Goal: Information Seeking & Learning: Learn about a topic

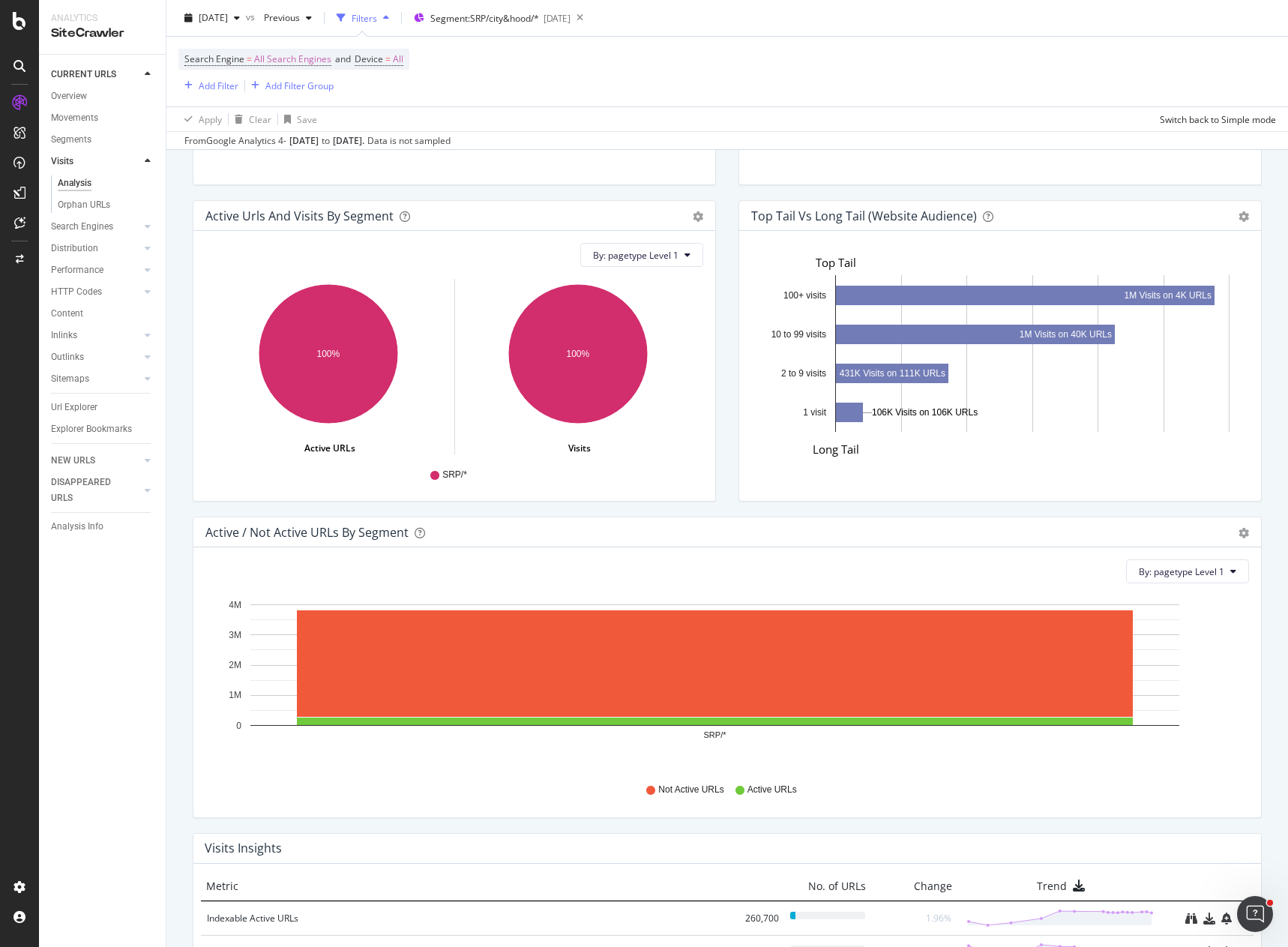
scroll to position [1124, 0]
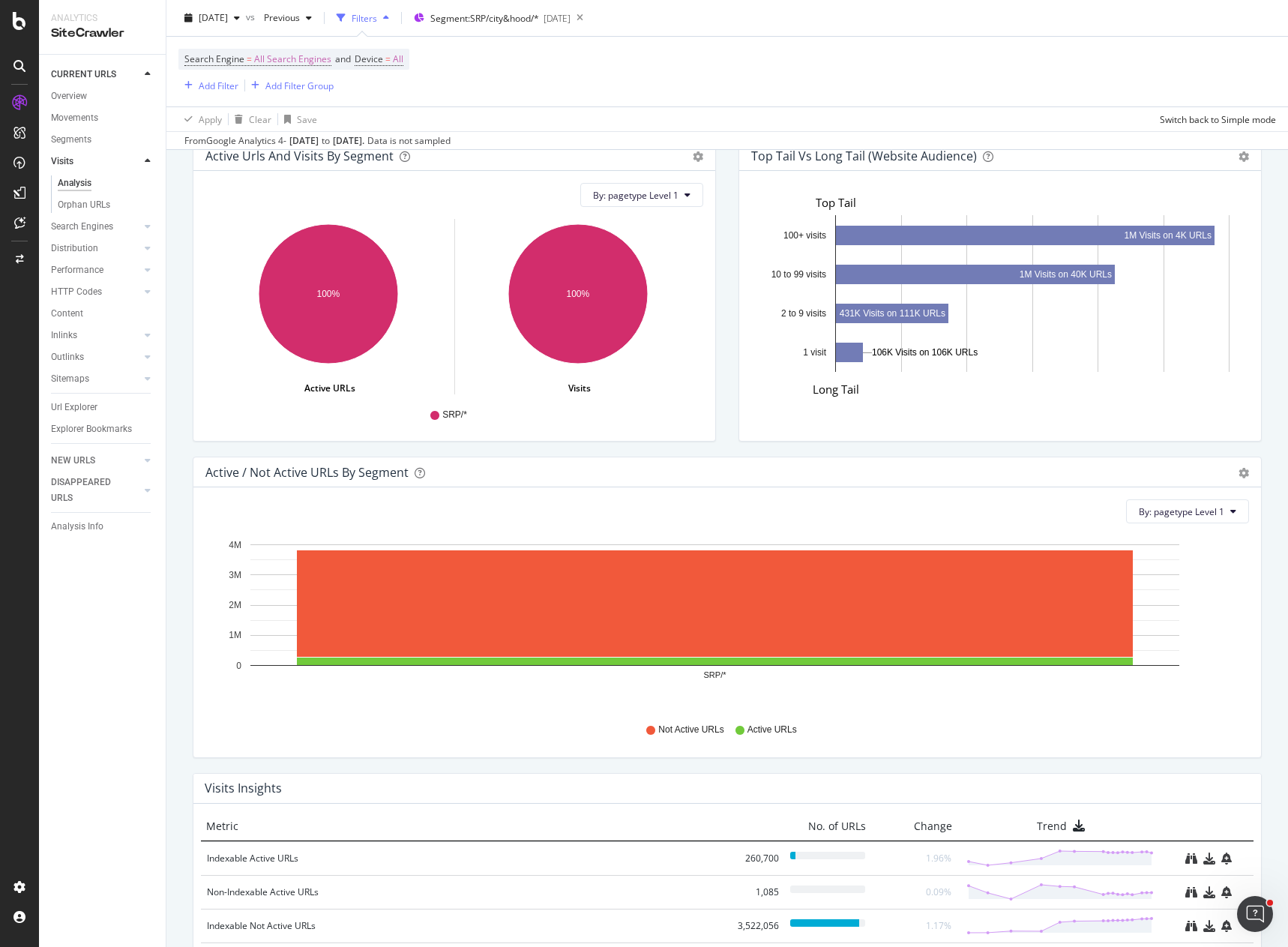
click at [731, 231] on div "Top Tail vs Long Tail (Website Audience) Bar Table Export as CSV Add to Custom …" at bounding box center [999, 298] width 545 height 316
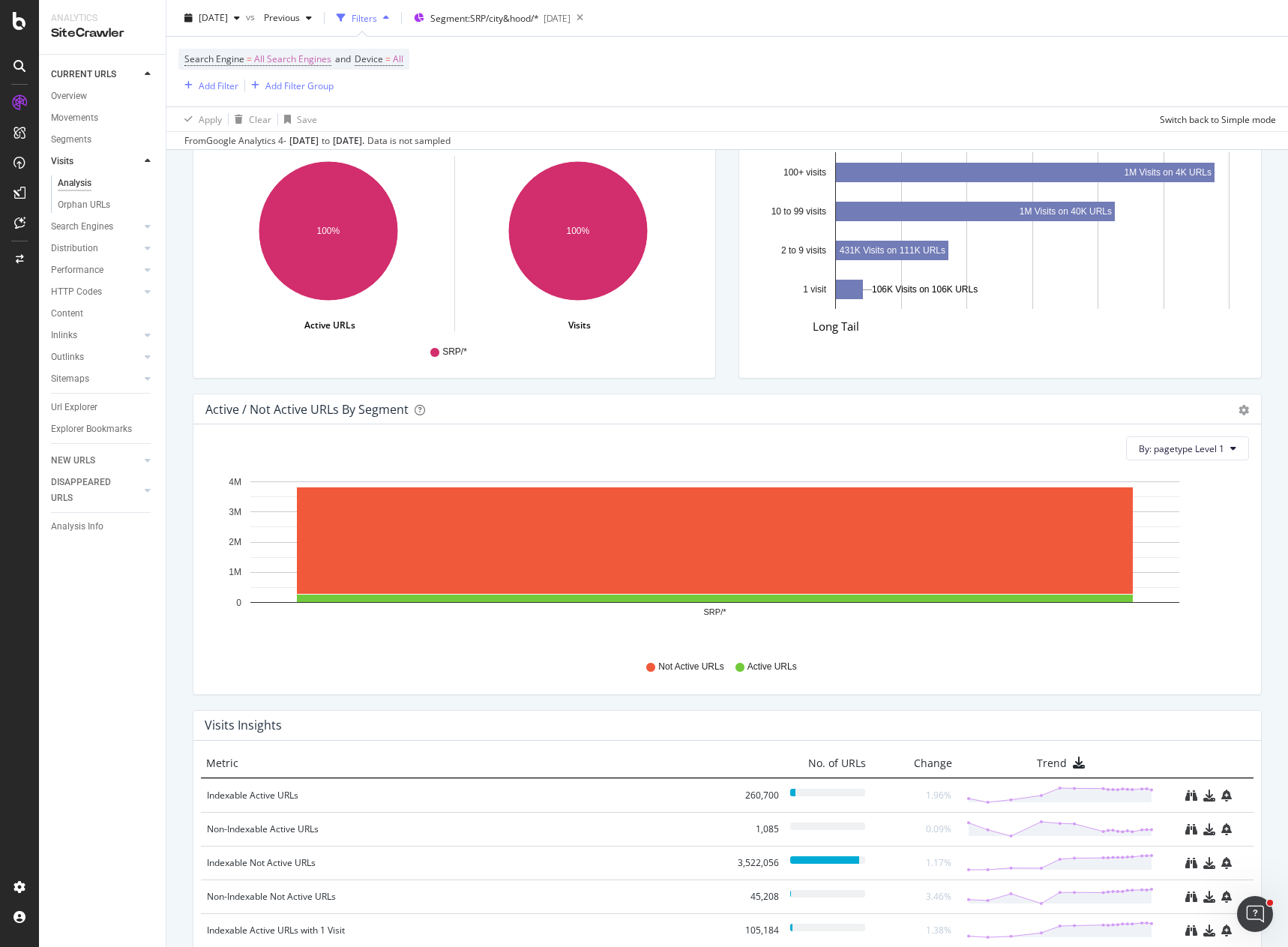
scroll to position [975, 0]
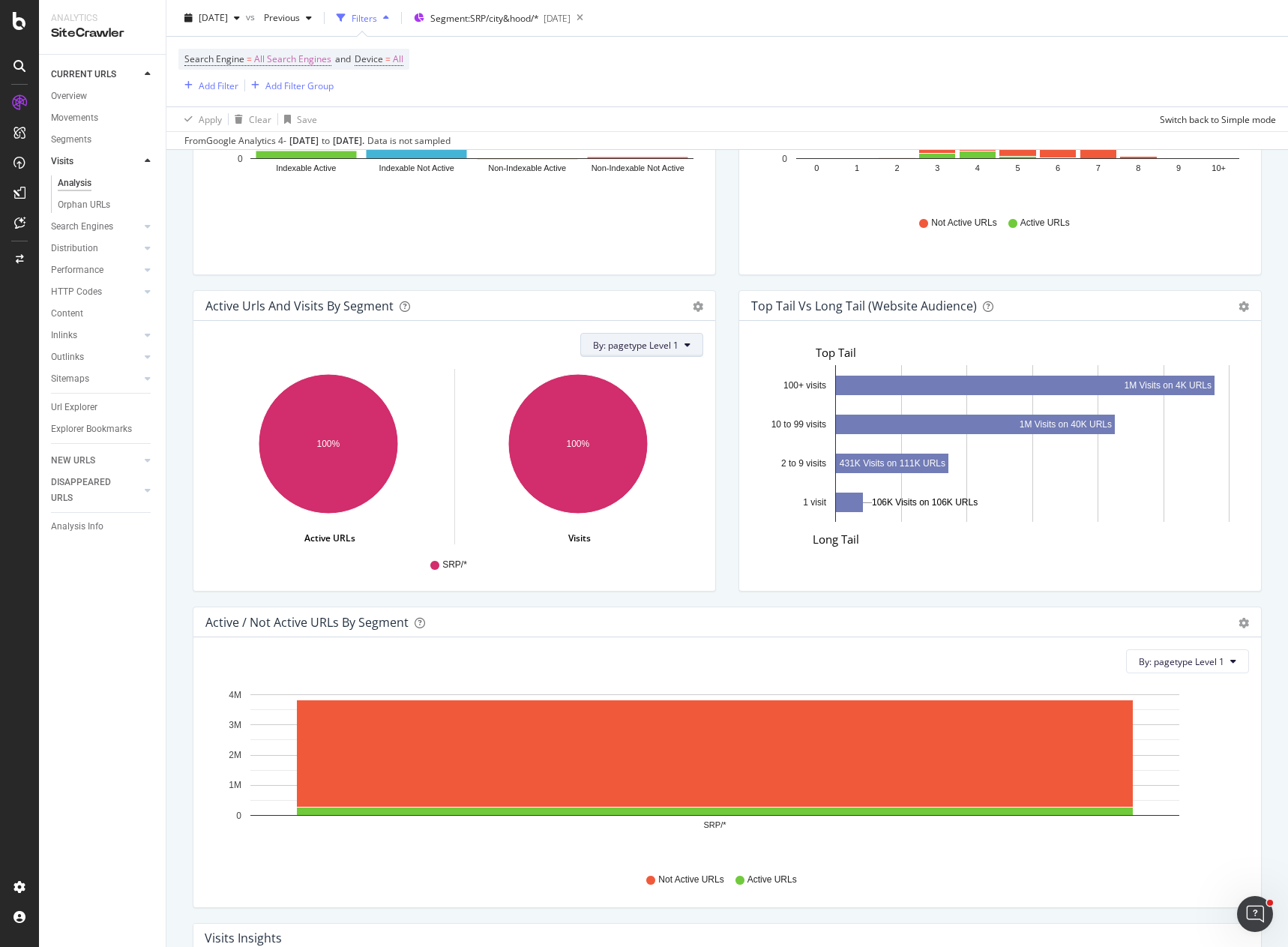
click at [675, 350] on button "By: pagetype Level 1" at bounding box center [642, 345] width 123 height 24
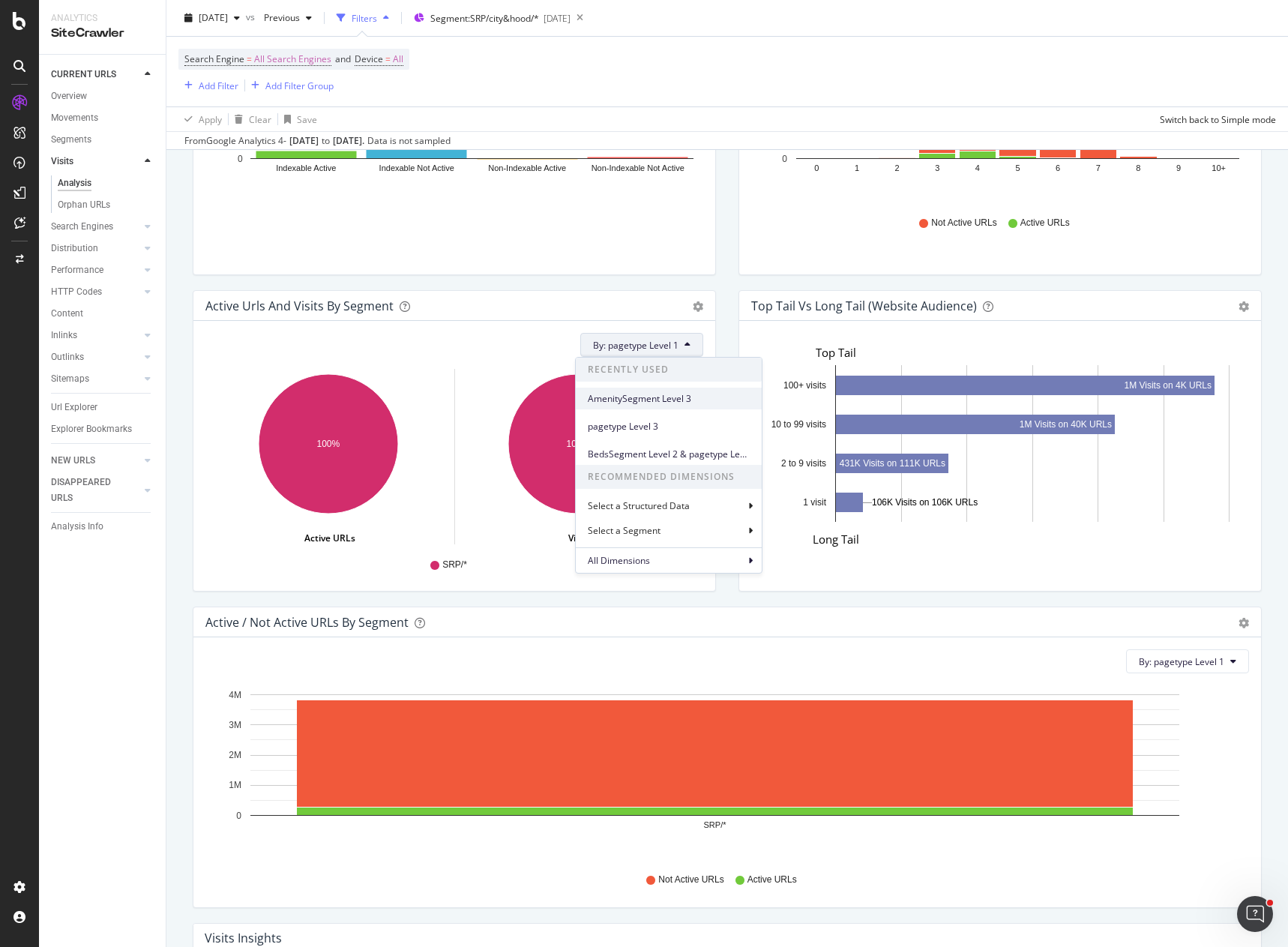
click at [686, 400] on span "AmenitySegment Level 3" at bounding box center [668, 399] width 162 height 13
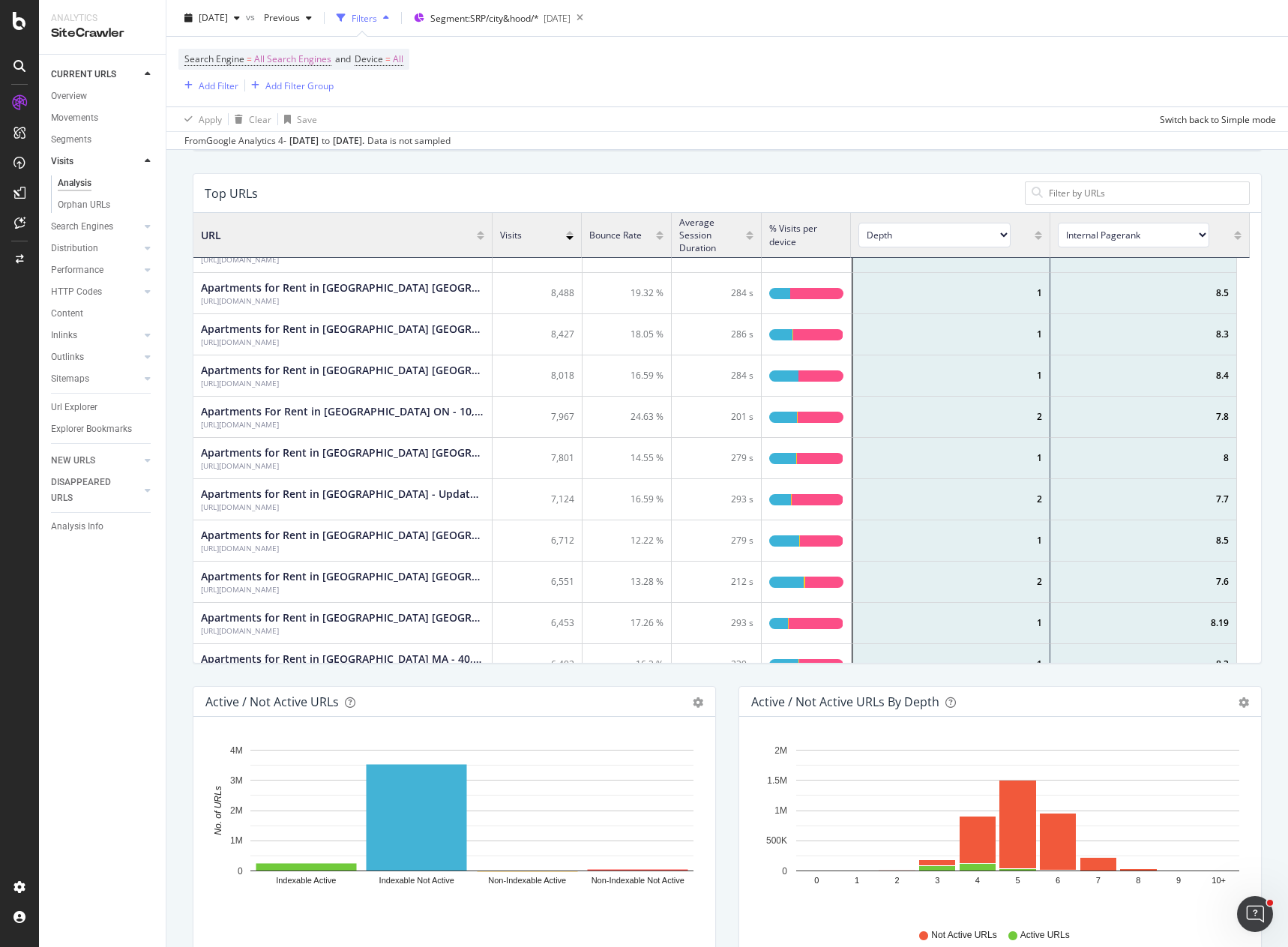
scroll to position [0, 0]
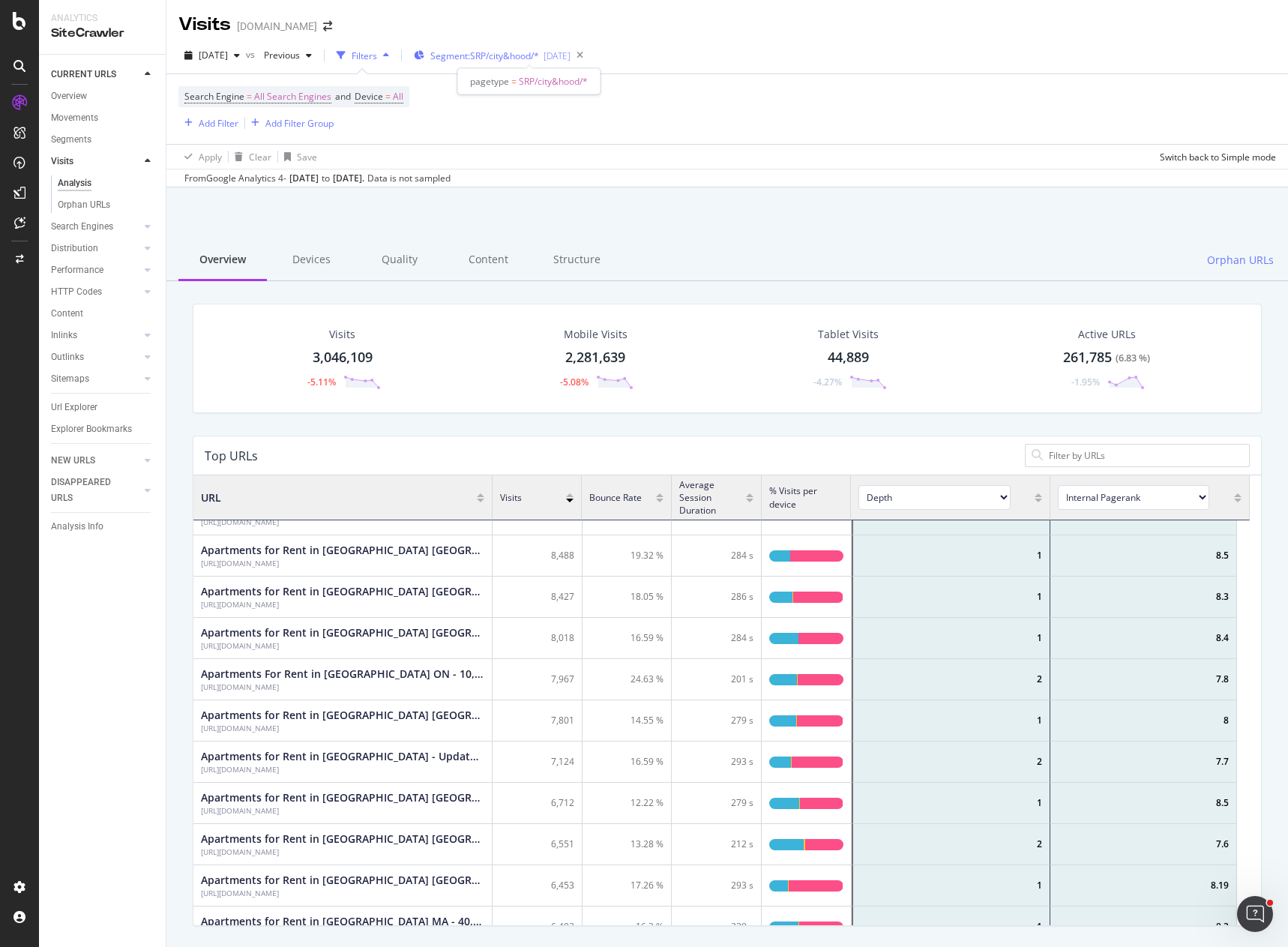
click at [532, 60] on span "Segment: SRP/city&hood/*" at bounding box center [484, 55] width 108 height 13
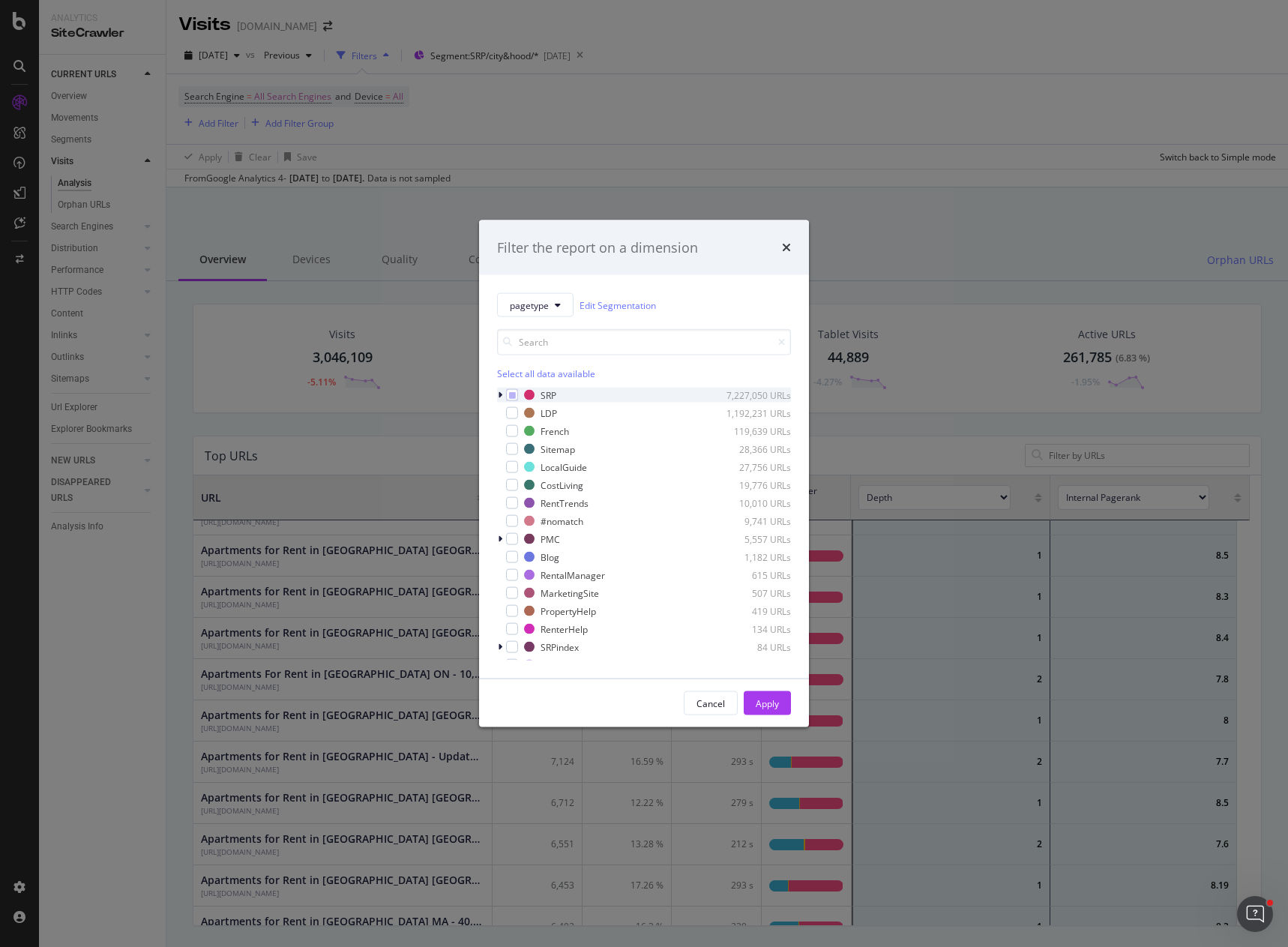
click at [498, 397] on icon "modal" at bounding box center [499, 395] width 4 height 9
click at [518, 449] on div "modal" at bounding box center [521, 449] width 12 height 12
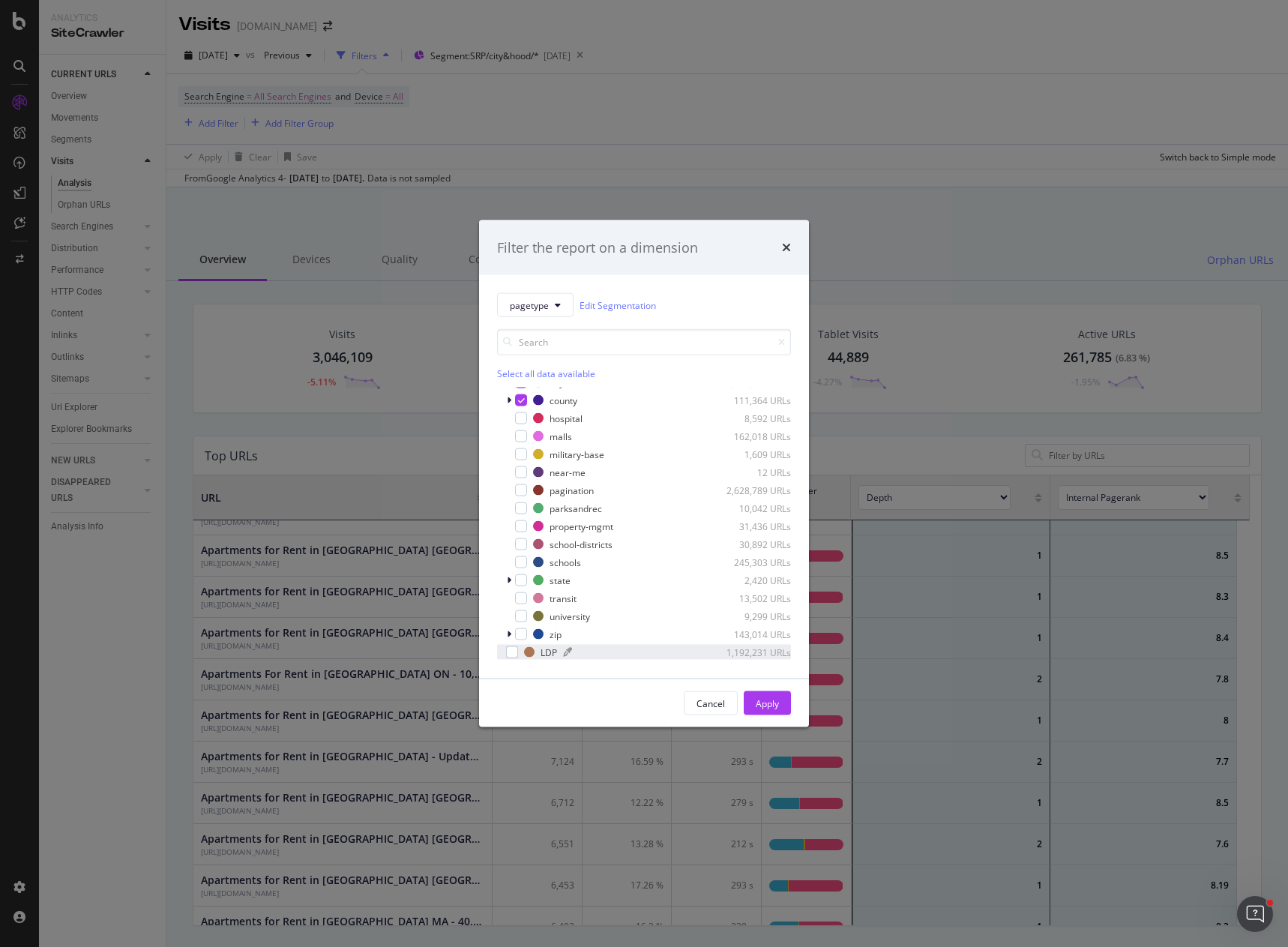
scroll to position [75, 0]
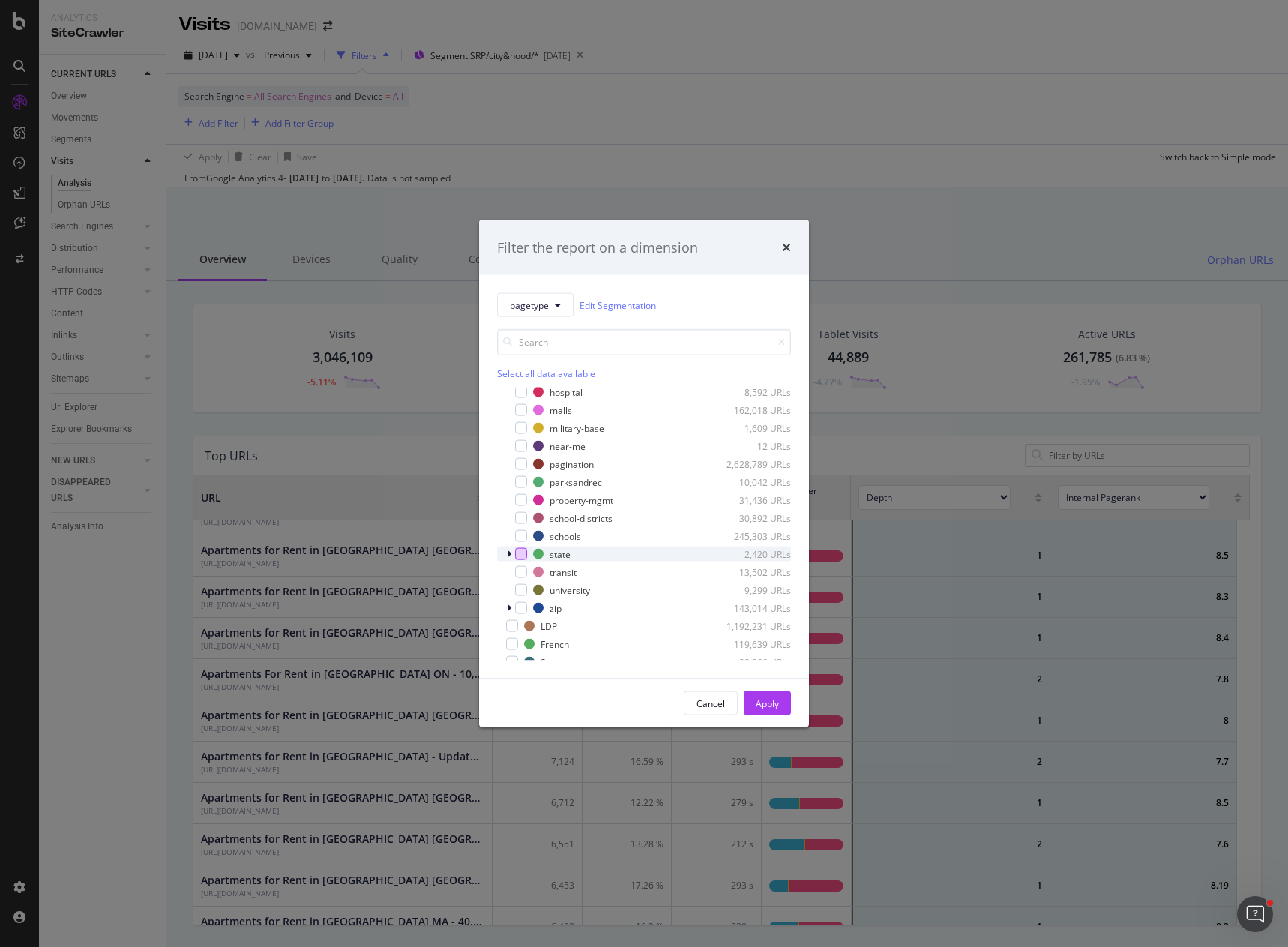
click at [522, 555] on div "modal" at bounding box center [521, 554] width 12 height 12
click at [523, 611] on div "modal" at bounding box center [521, 608] width 12 height 12
click at [761, 702] on div "Apply" at bounding box center [767, 702] width 24 height 13
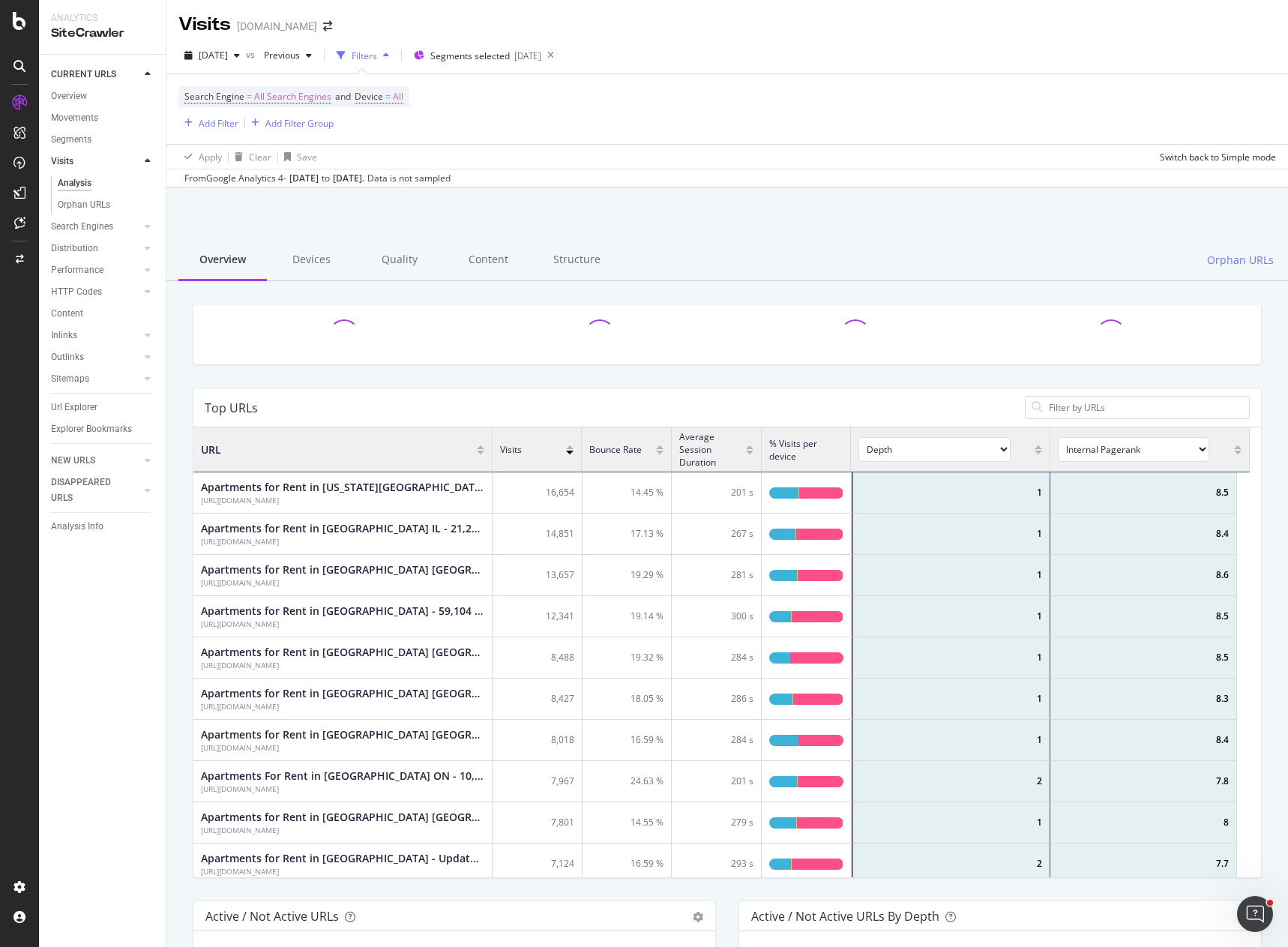
scroll to position [12, 12]
click at [761, 101] on div "Search Engine = All Search Engines and Device = All Add Filter Add Filter Group" at bounding box center [727, 108] width 1097 height 70
click at [702, 108] on div "Search Engine = All Search Engines and Device = All Add Filter Add Filter Group" at bounding box center [727, 108] width 1097 height 70
click at [706, 97] on div "Search Engine = All Search Engines and Device = All Add Filter Add Filter Group" at bounding box center [727, 108] width 1097 height 70
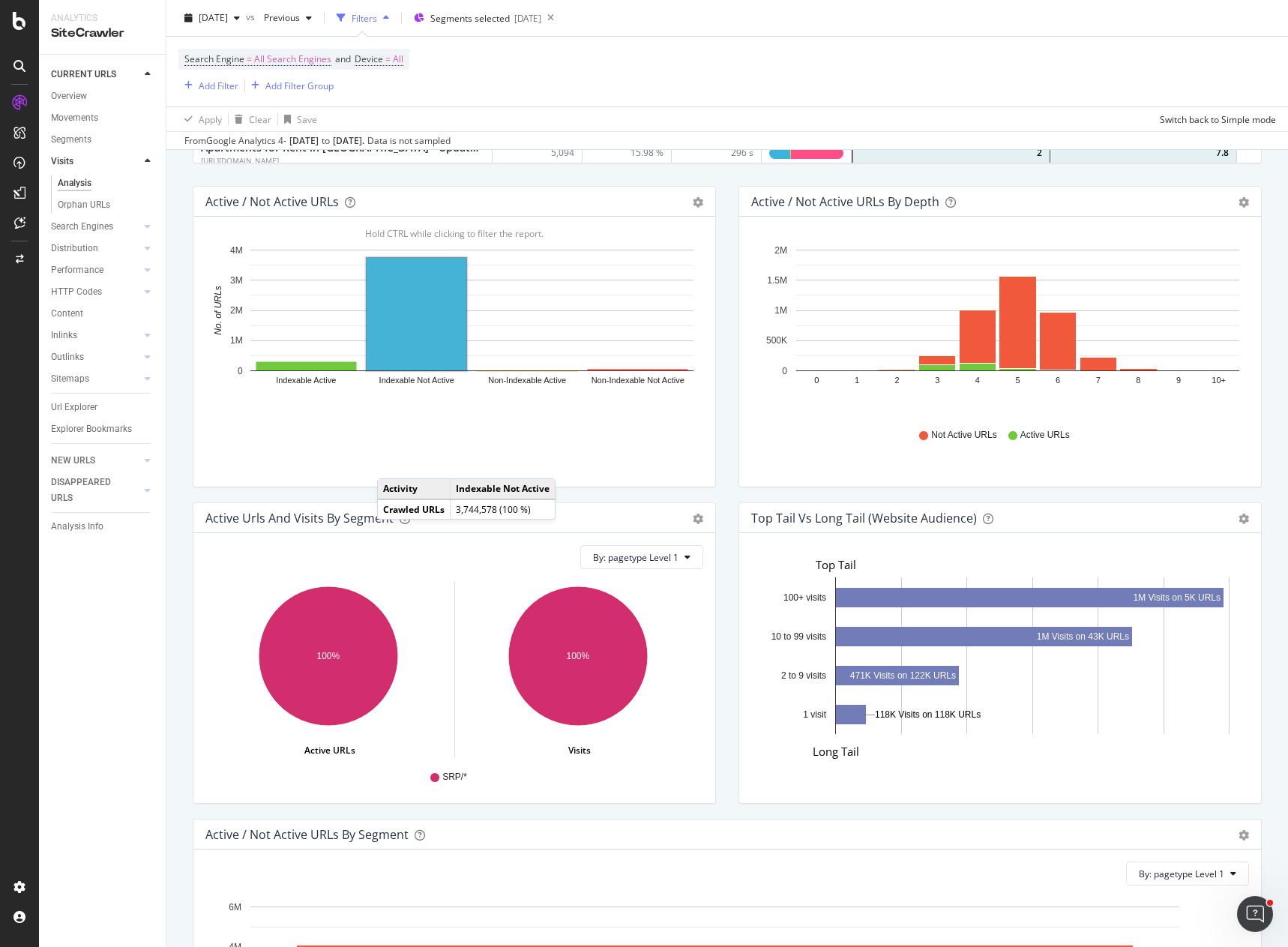
scroll to position [750, 0]
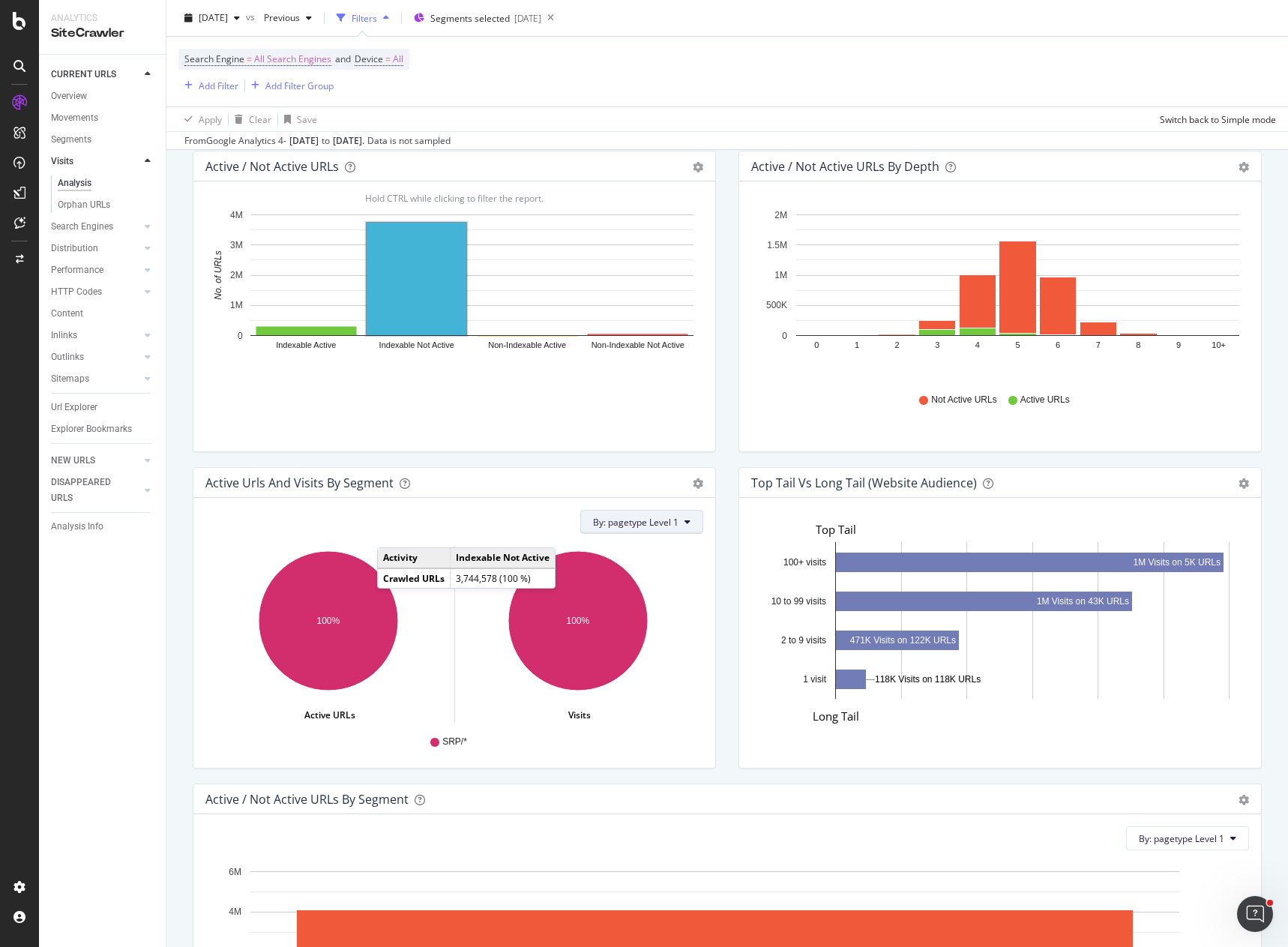
click at [632, 522] on span "By: pagetype Level 1" at bounding box center [636, 522] width 86 height 13
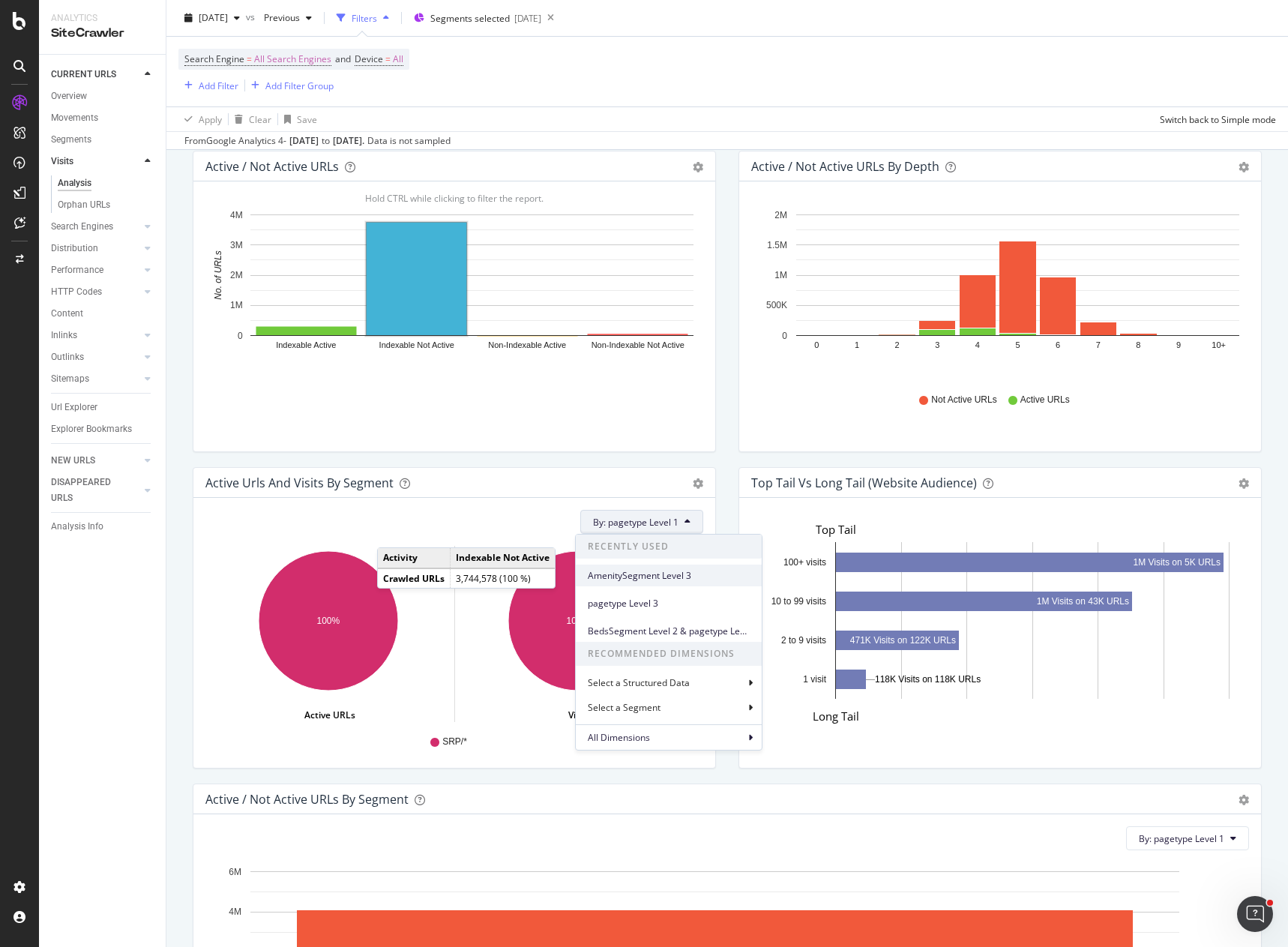
click at [660, 580] on span "AmenitySegment Level 3" at bounding box center [668, 576] width 162 height 13
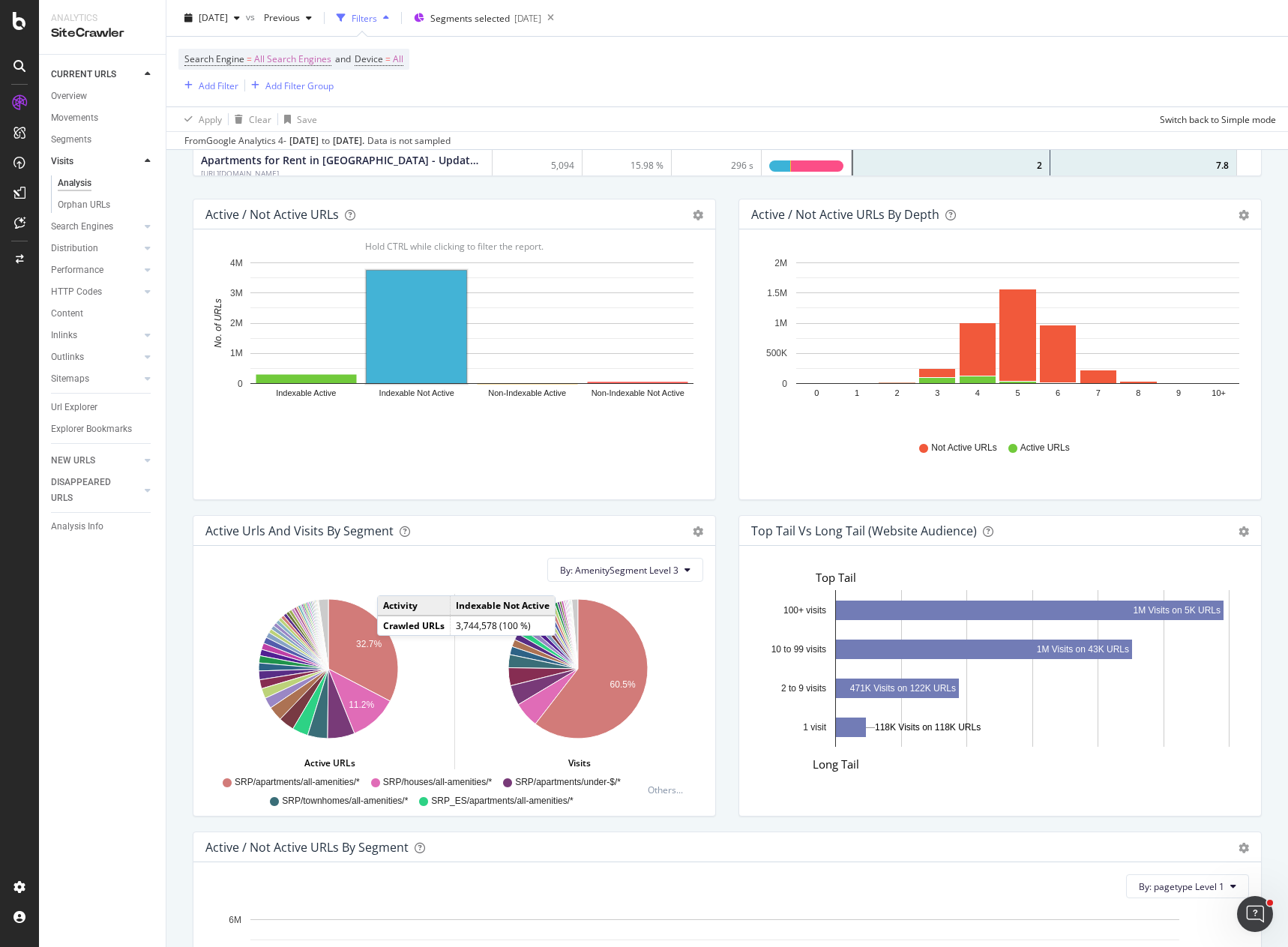
scroll to position [797, 0]
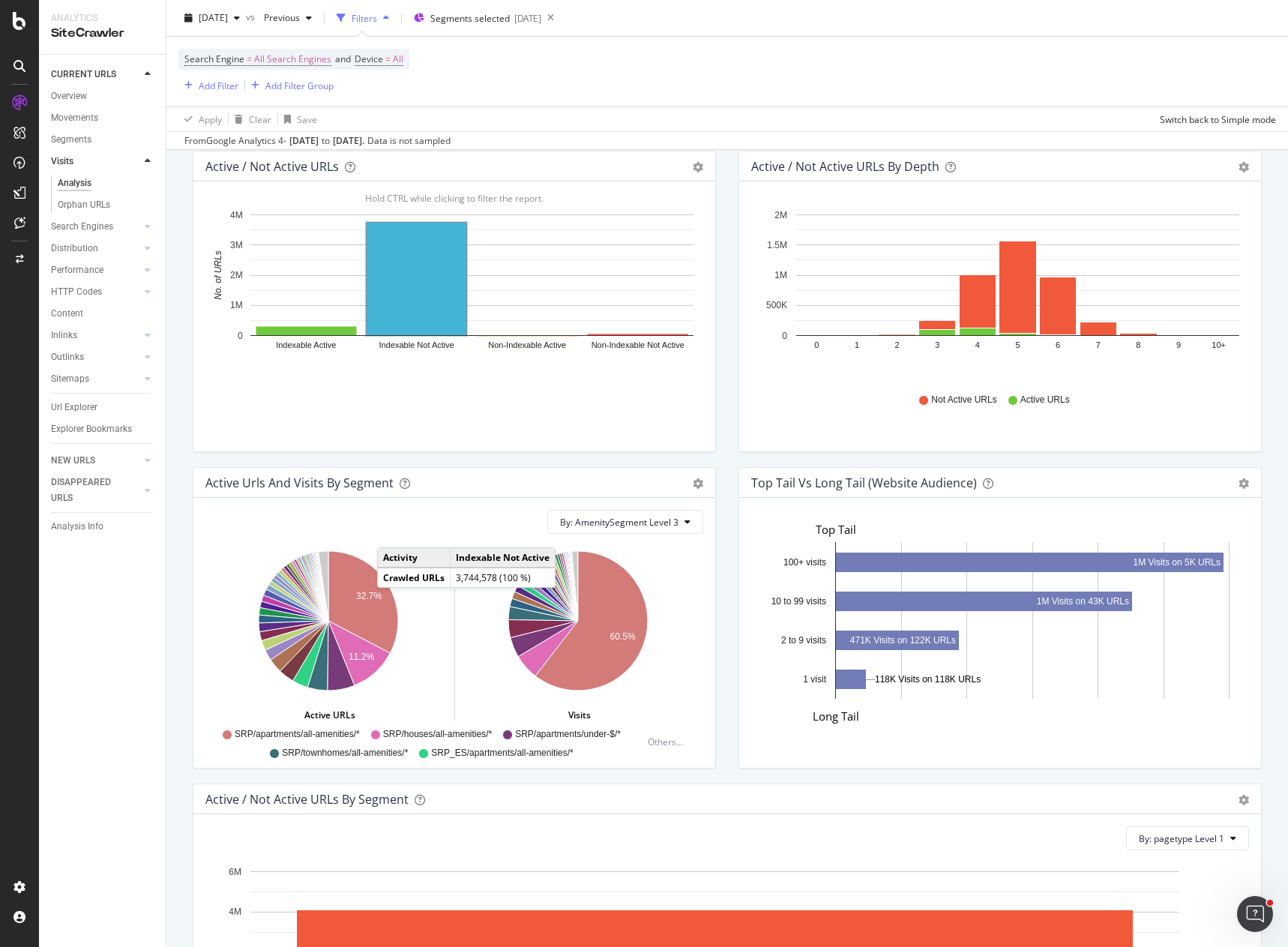
click at [727, 573] on div "Top Tail vs Long Tail (Website Audience) Bar Table Export as CSV Add to Custom …" at bounding box center [999, 625] width 545 height 316
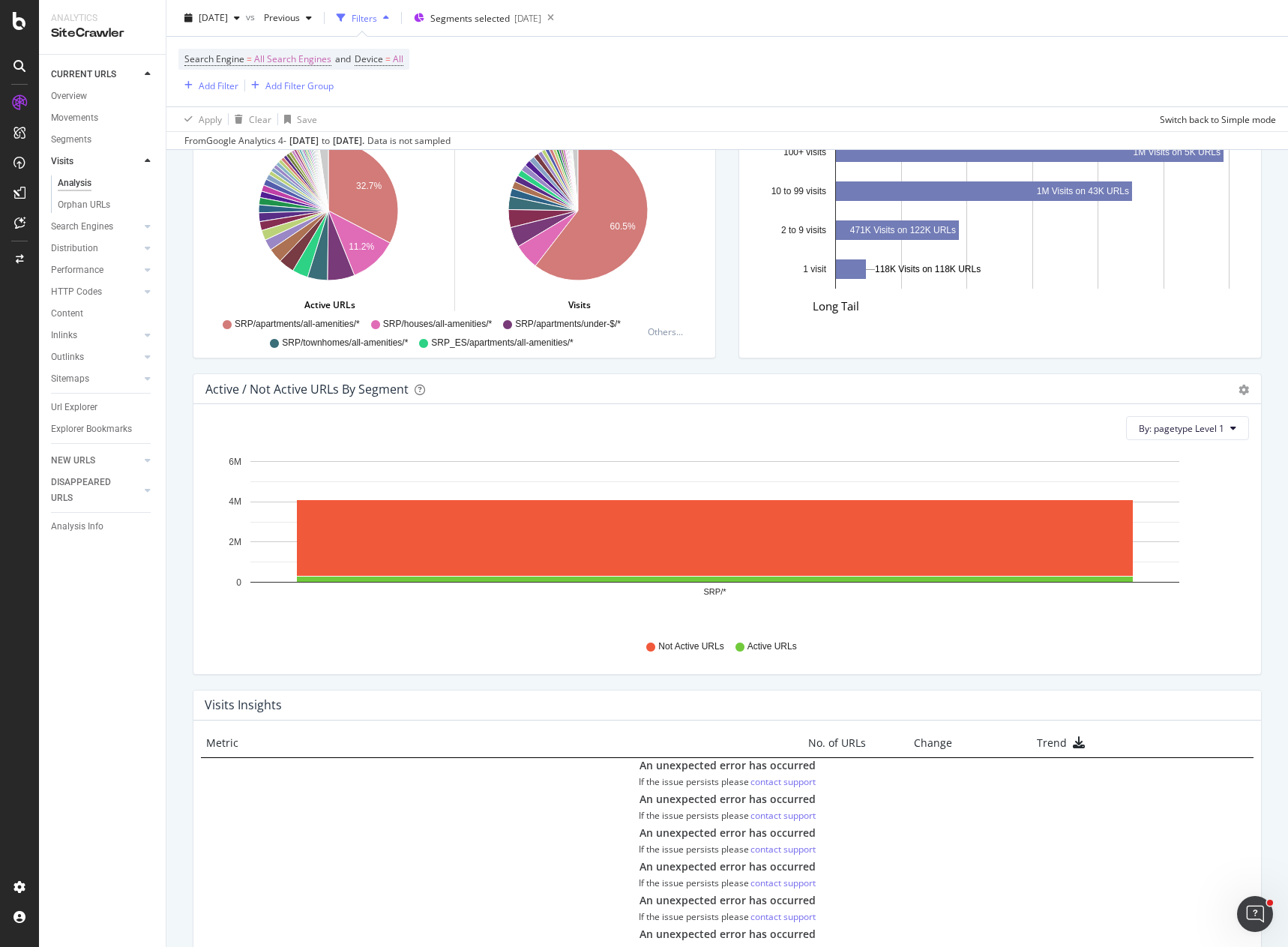
scroll to position [1097, 0]
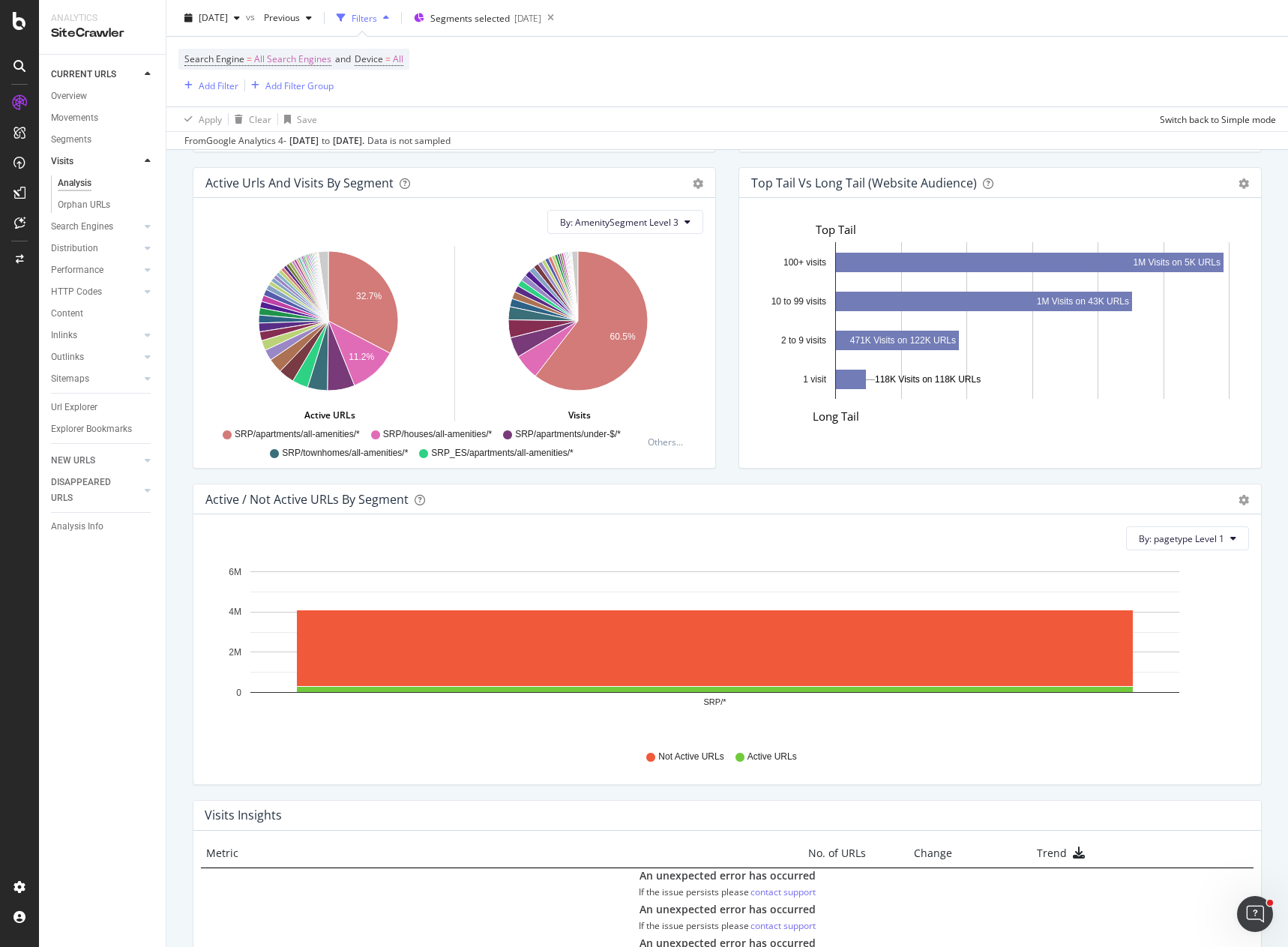
click at [720, 379] on div "Active Urls and Visits by Segment Add to Custom Report By: AmenitySegment Level…" at bounding box center [454, 325] width 545 height 316
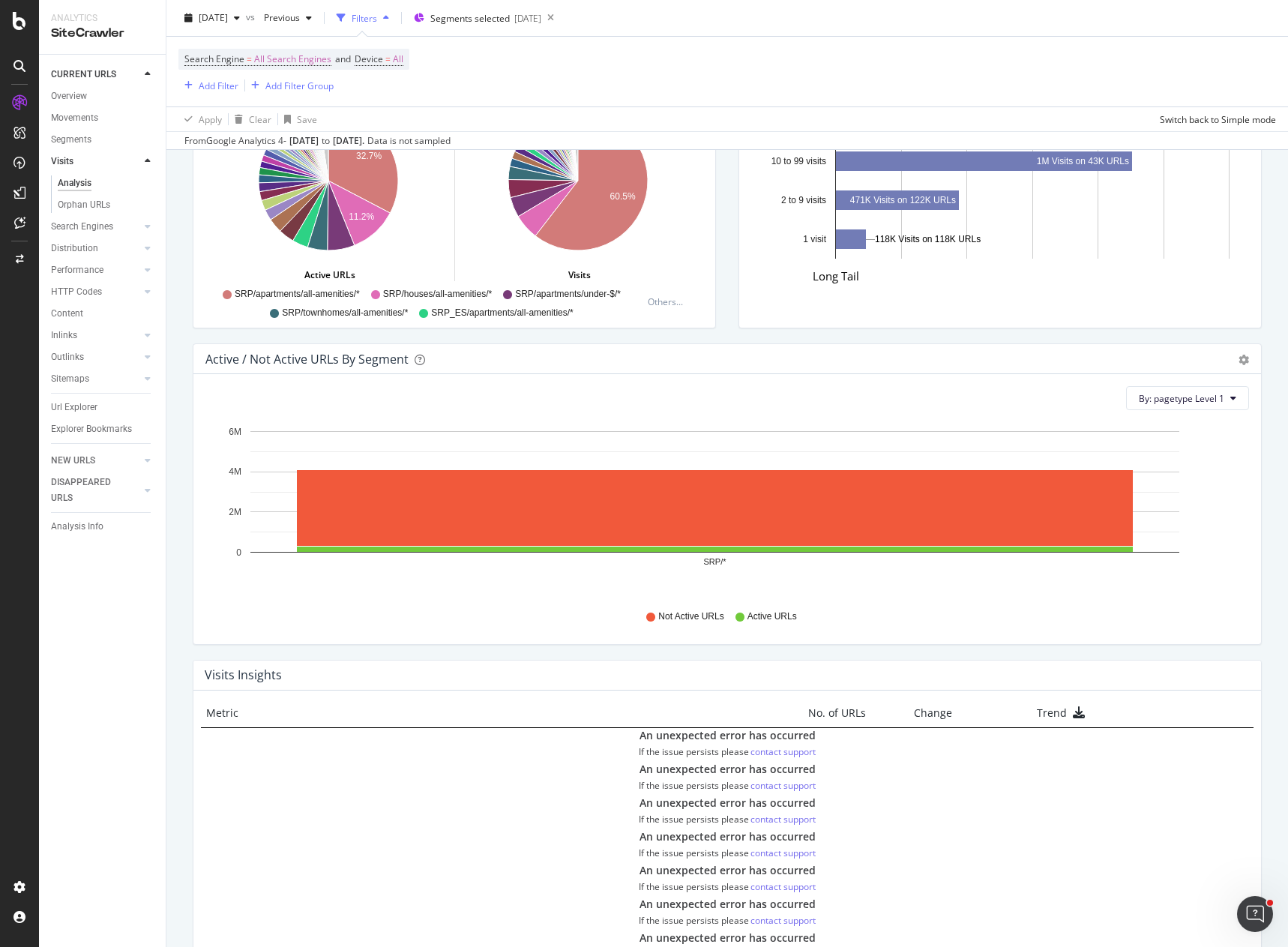
scroll to position [907, 0]
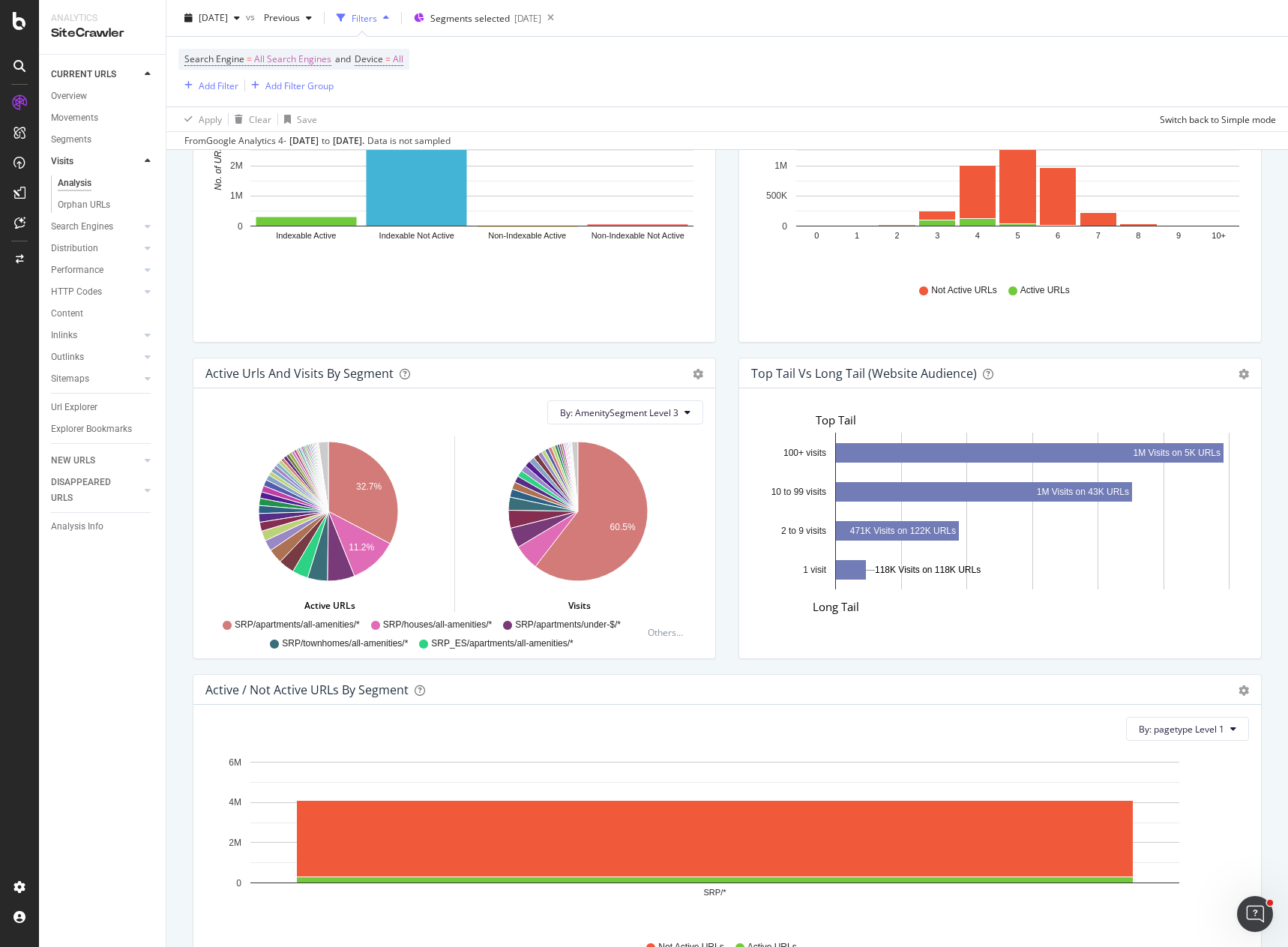
click at [727, 355] on div "Active / Not Active URLs by Depth Bar (by Value) Bar (by Percentage) Table Expo…" at bounding box center [999, 199] width 545 height 316
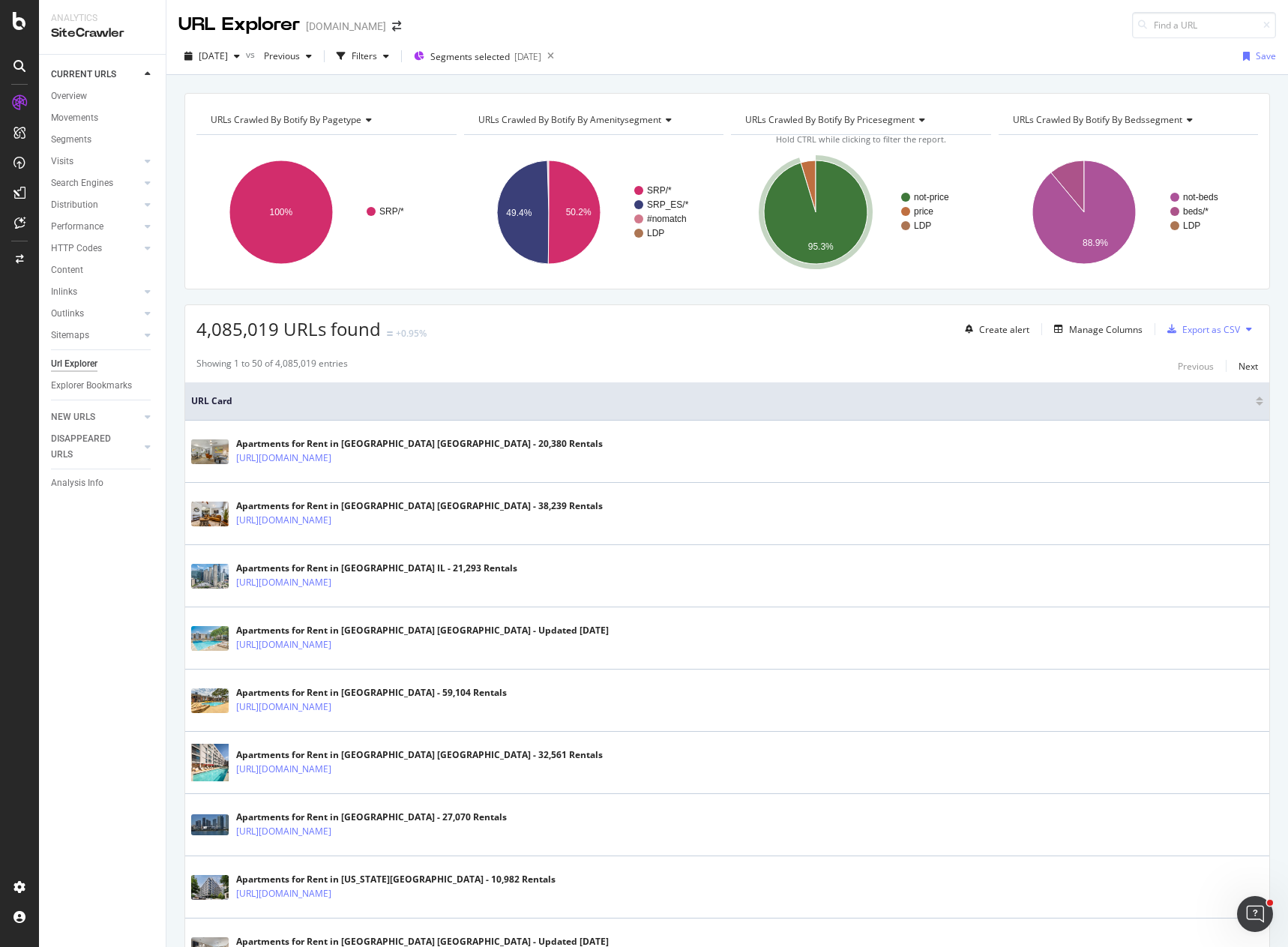
click at [590, 334] on div "4,085,019 URLs found +0.95% Create alert Manage Columns Export as CSV" at bounding box center [727, 324] width 1084 height 37
click at [1078, 330] on div "Manage Columns" at bounding box center [1105, 329] width 73 height 13
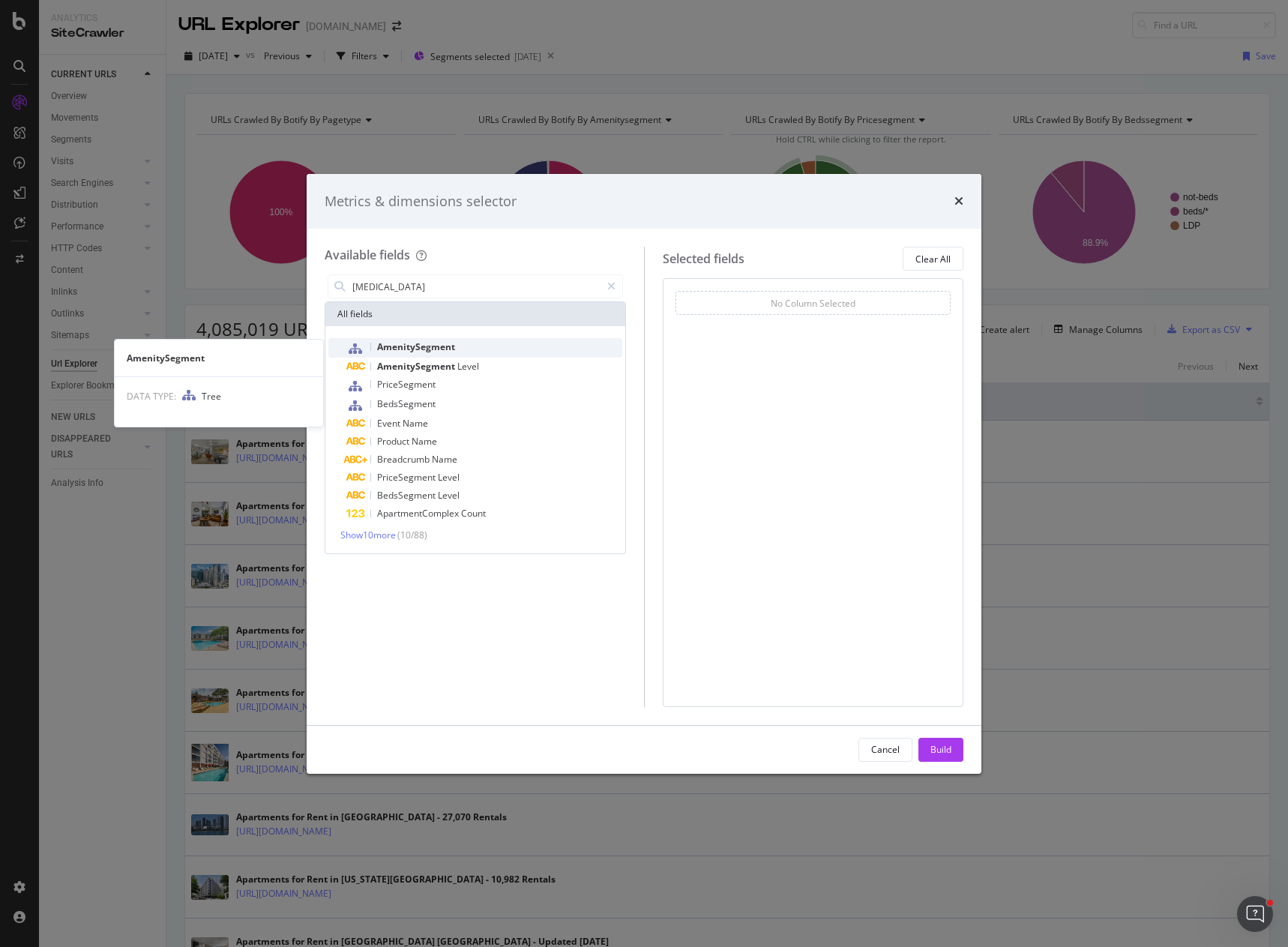
type input "[MEDICAL_DATA]"
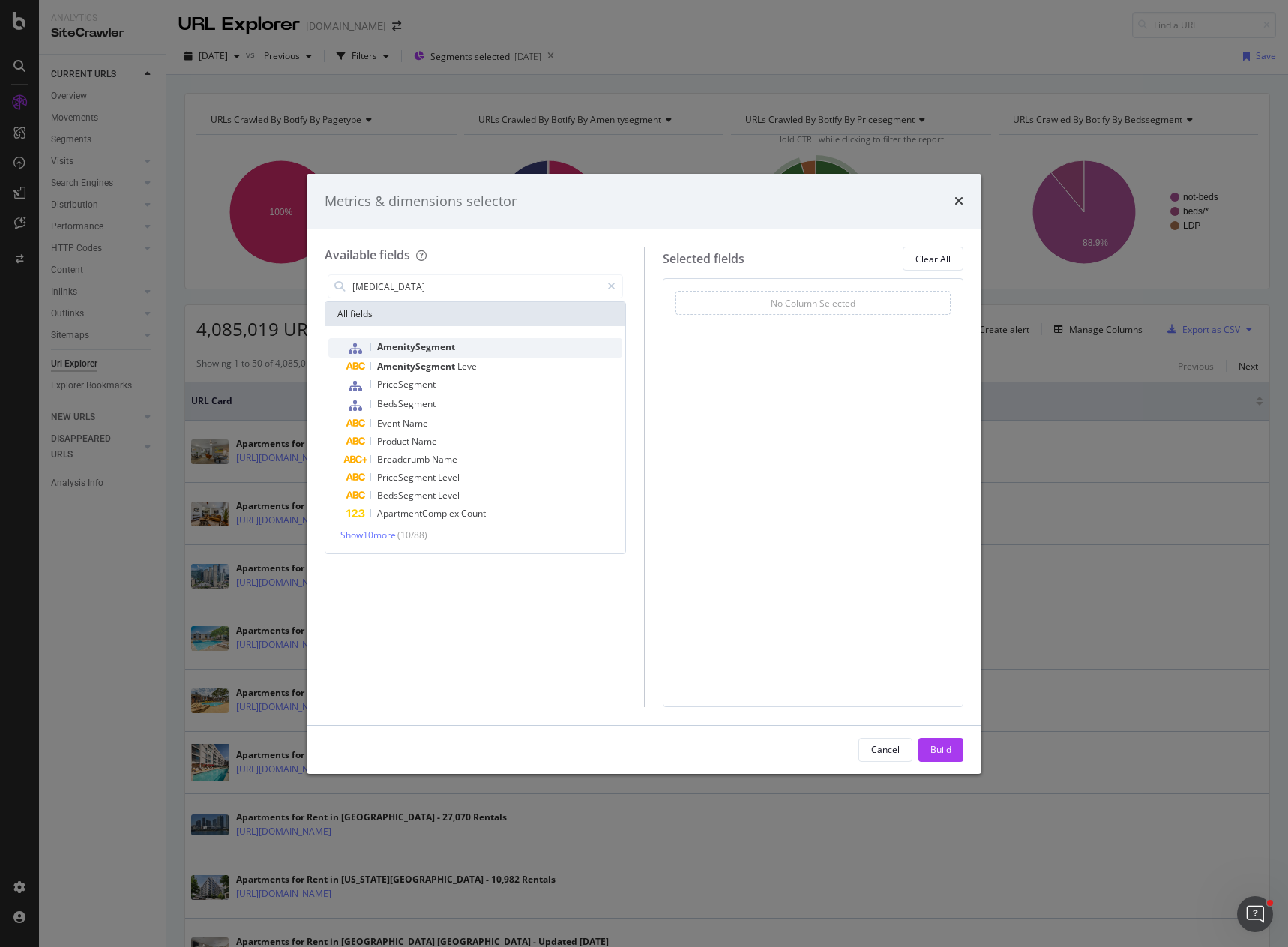
click at [473, 343] on div "AmenitySegment" at bounding box center [484, 347] width 276 height 19
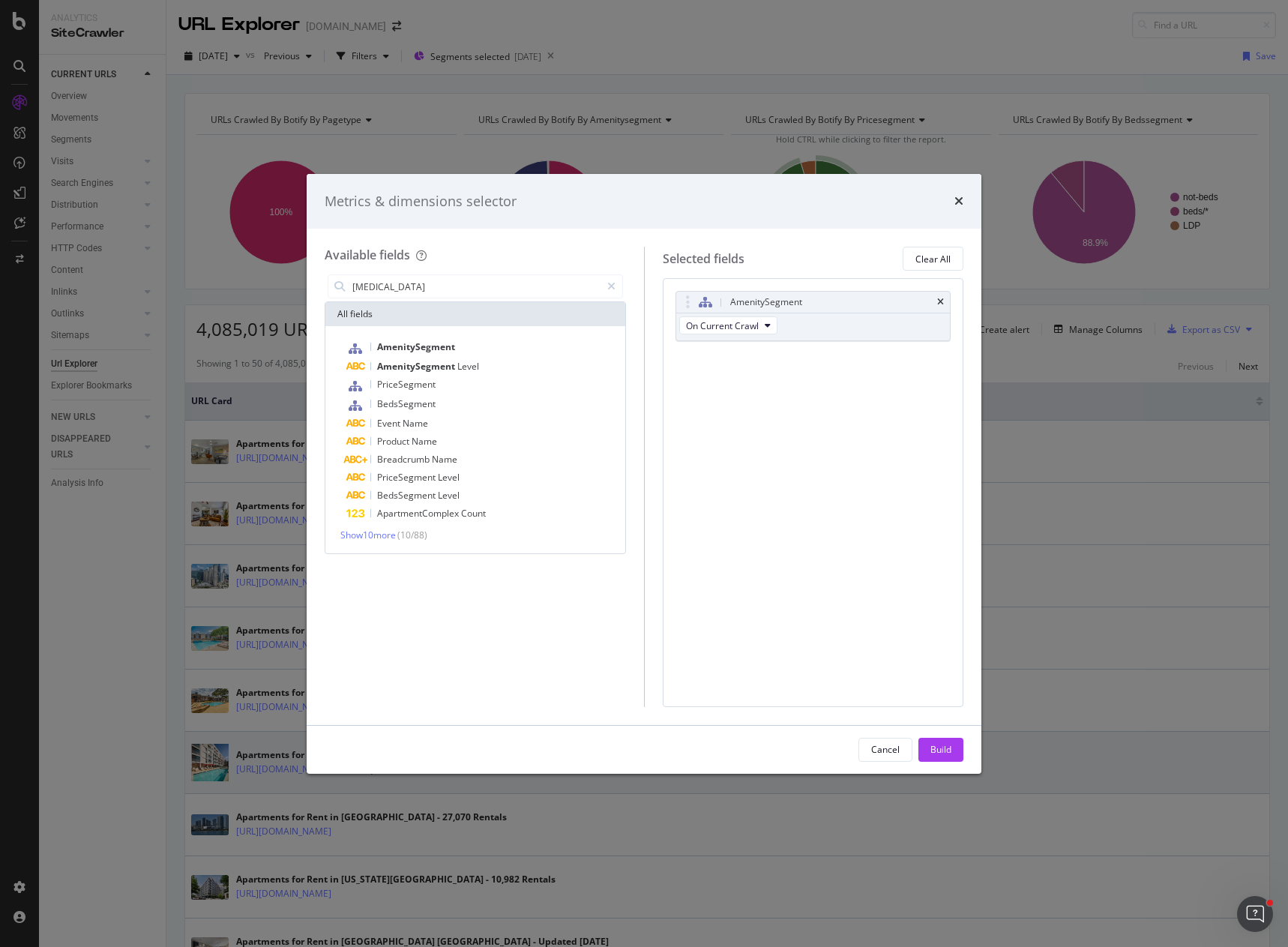
click at [886, 747] on div "Cancel" at bounding box center [886, 749] width 29 height 13
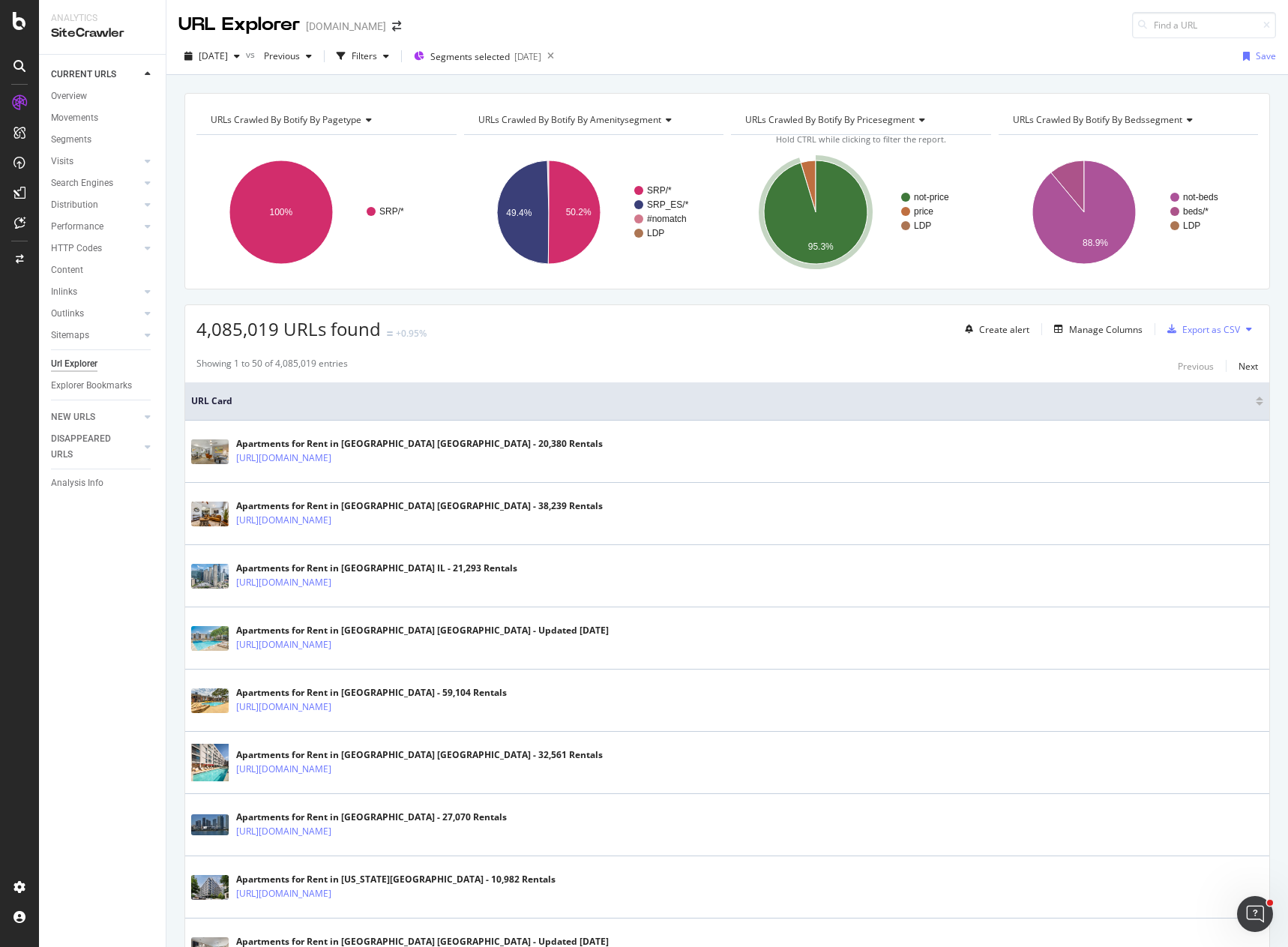
drag, startPoint x: 723, startPoint y: 276, endPoint x: 574, endPoint y: 148, distance: 196.4
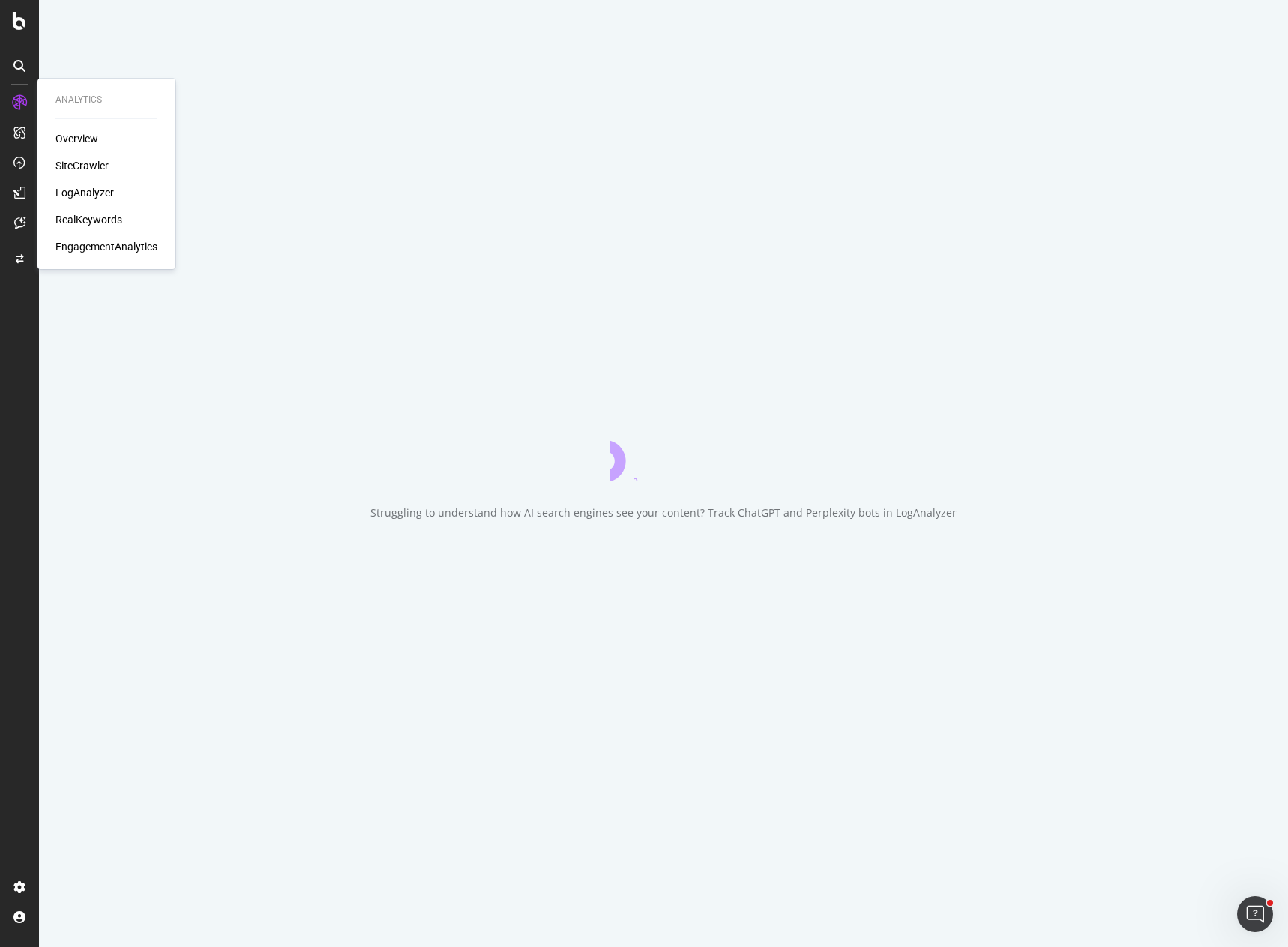
click at [97, 218] on div "RealKeywords" at bounding box center [88, 219] width 66 height 15
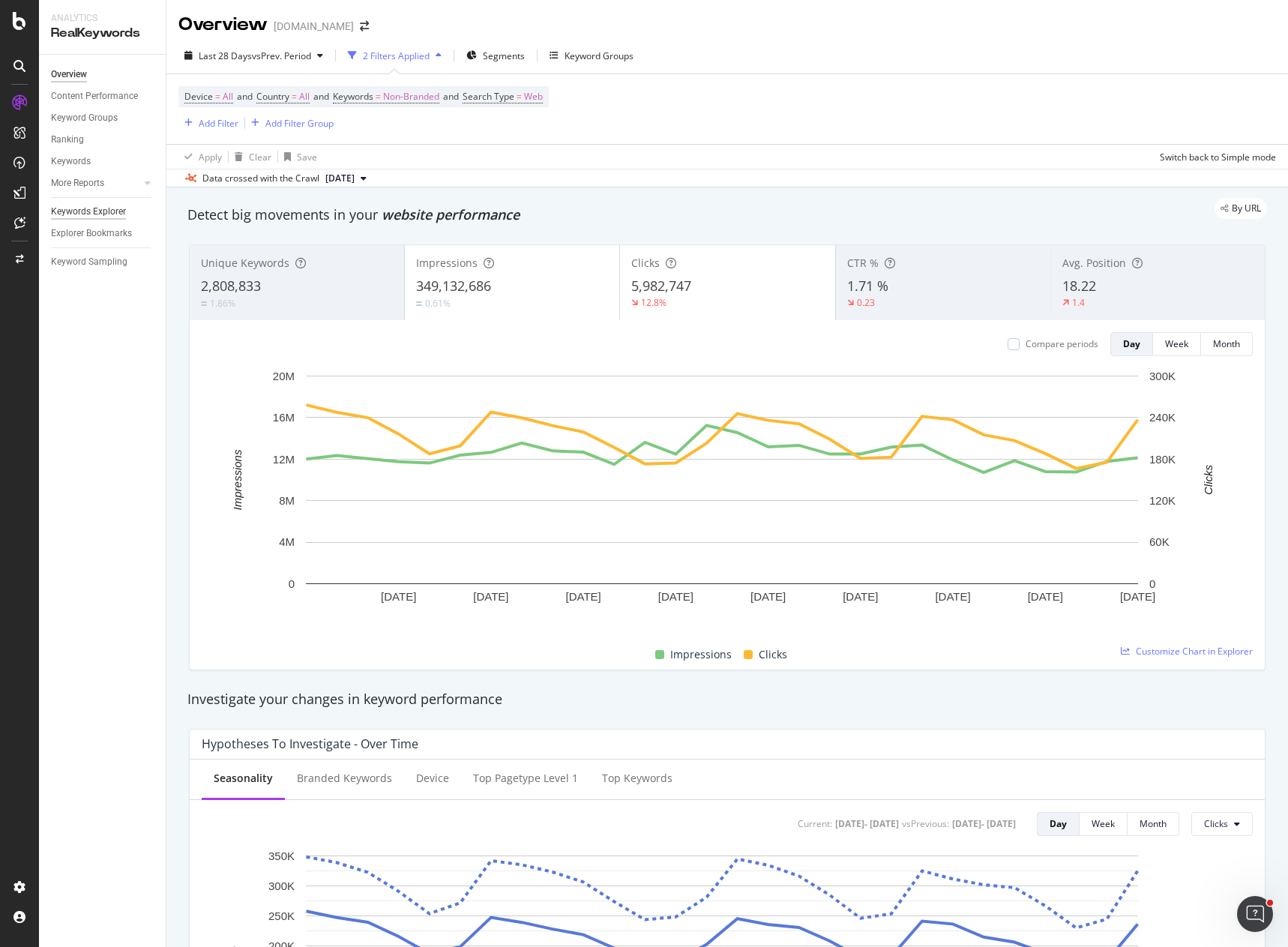
click at [90, 209] on div "Keywords Explorer" at bounding box center [88, 212] width 75 height 16
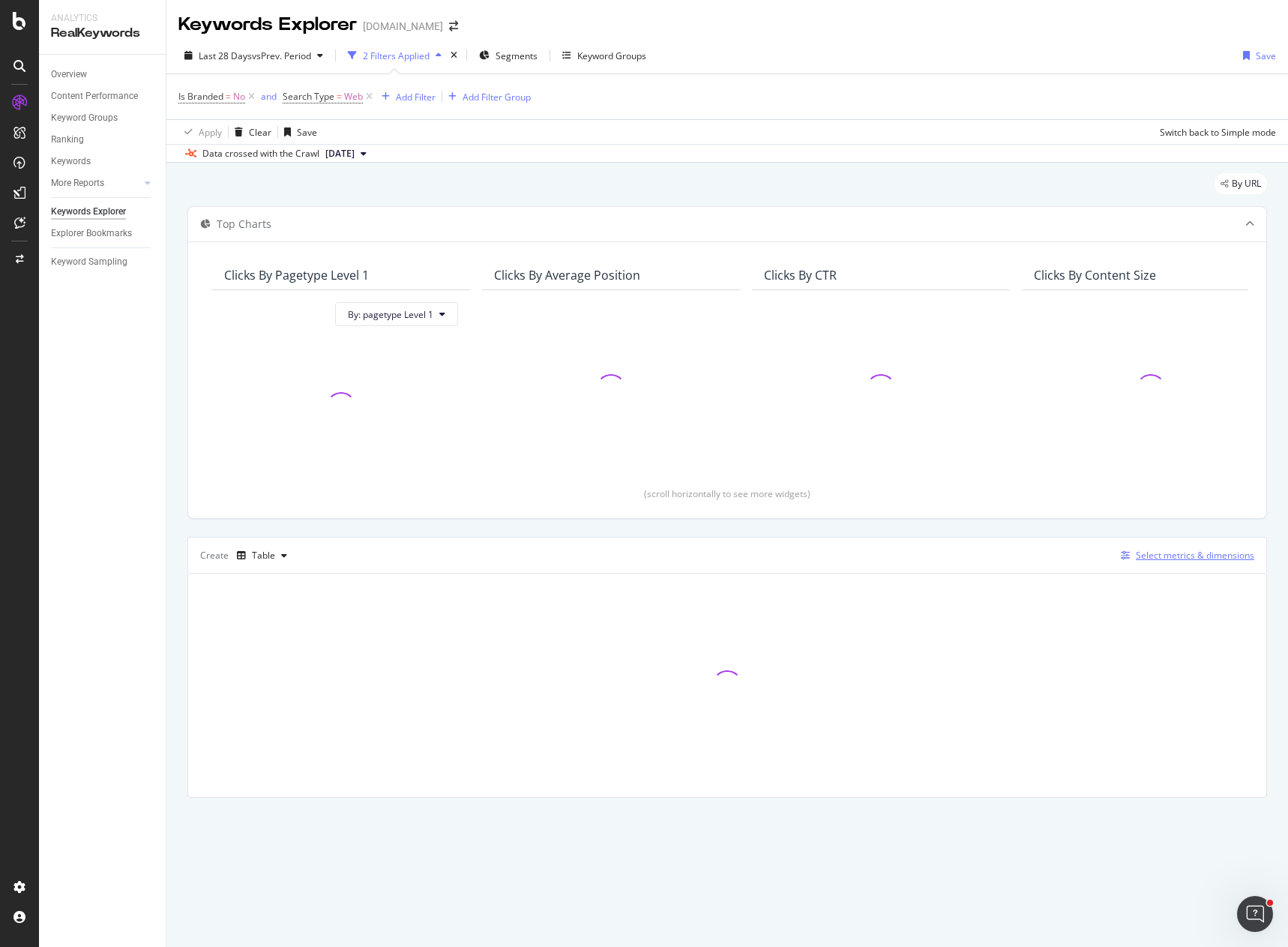
click at [1155, 550] on div "Select metrics & dimensions" at bounding box center [1195, 555] width 118 height 13
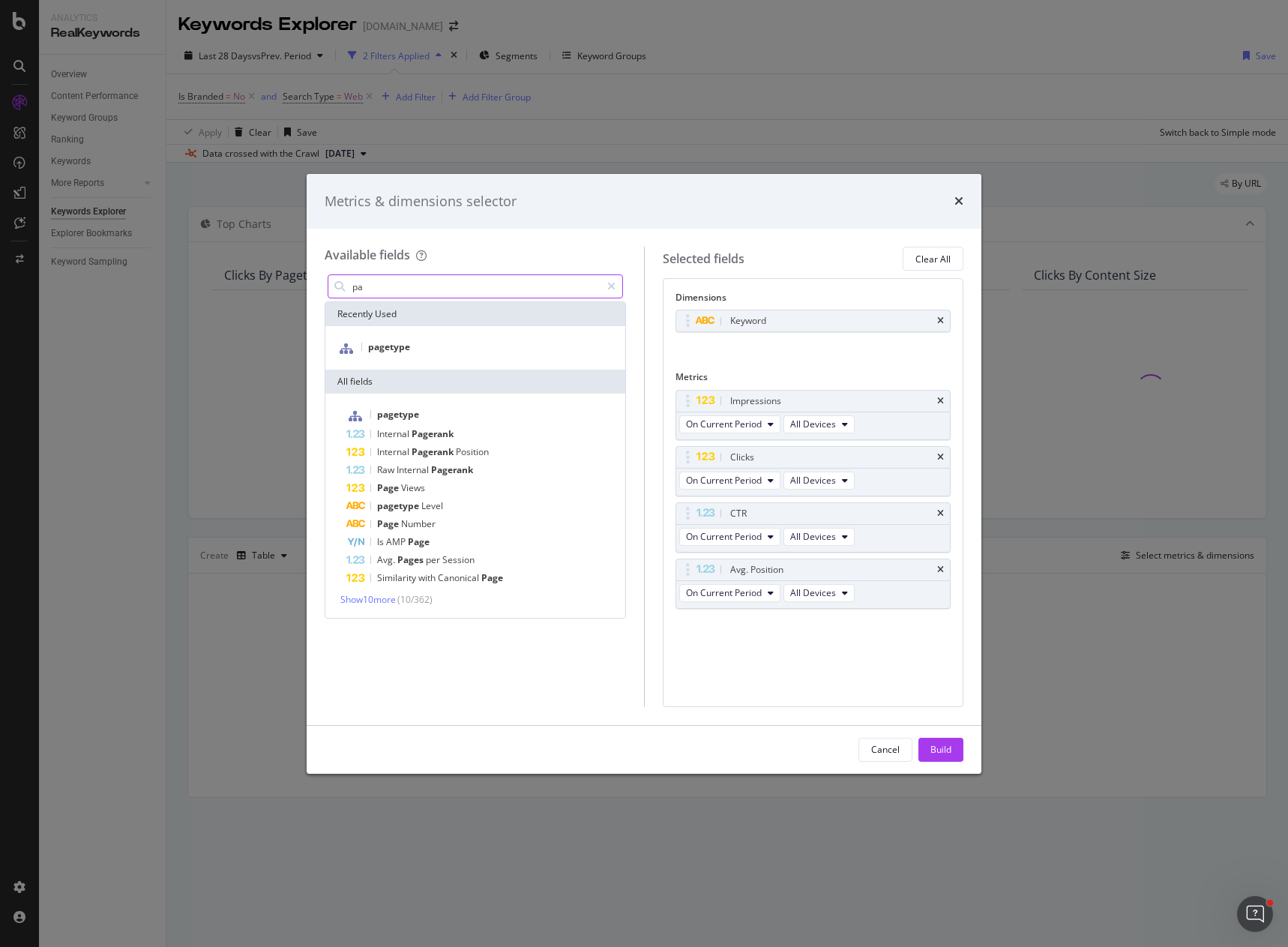
type input "p"
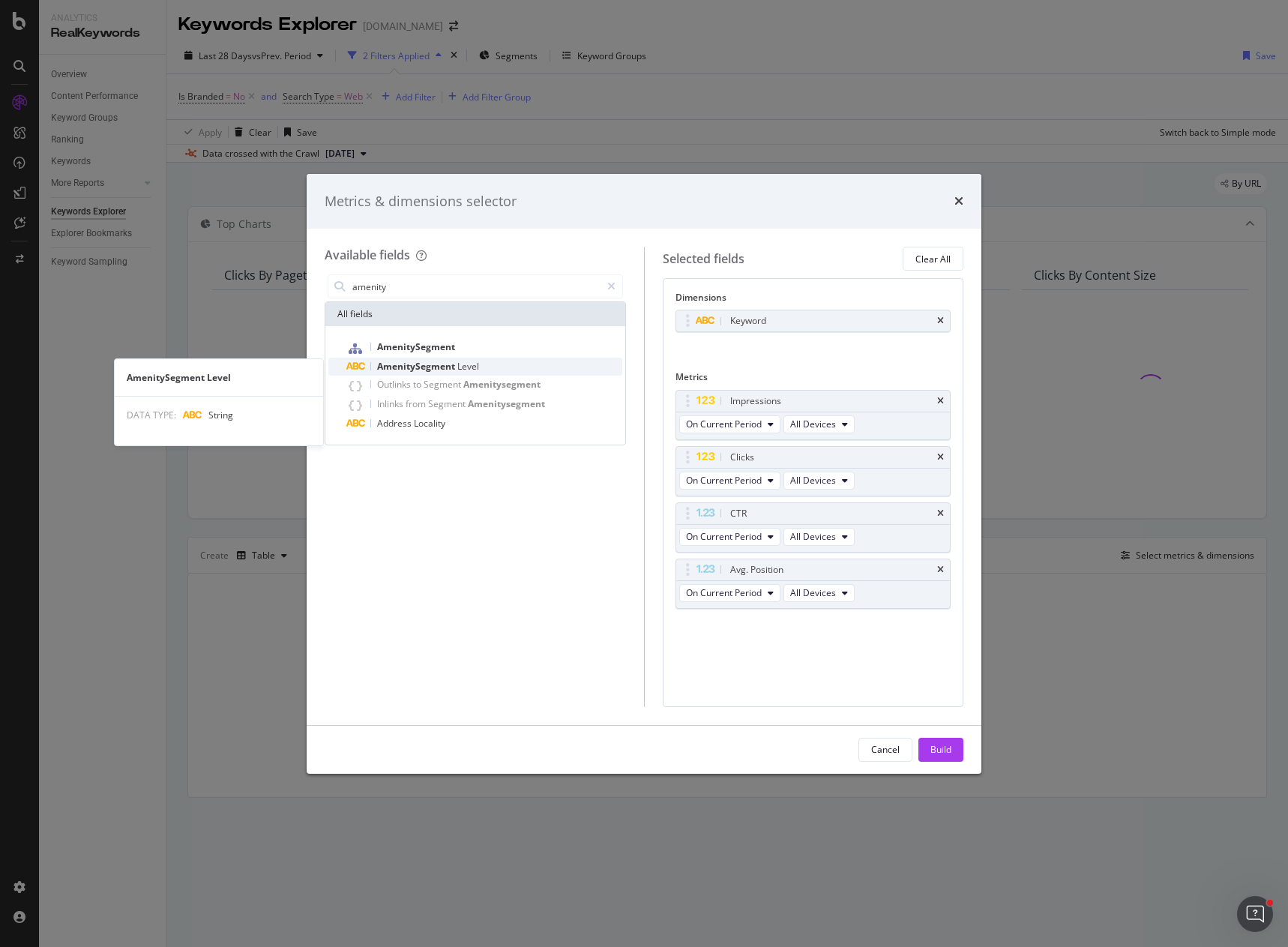
type input "amenity"
click at [436, 365] on span "AmenitySegment" at bounding box center [417, 366] width 80 height 13
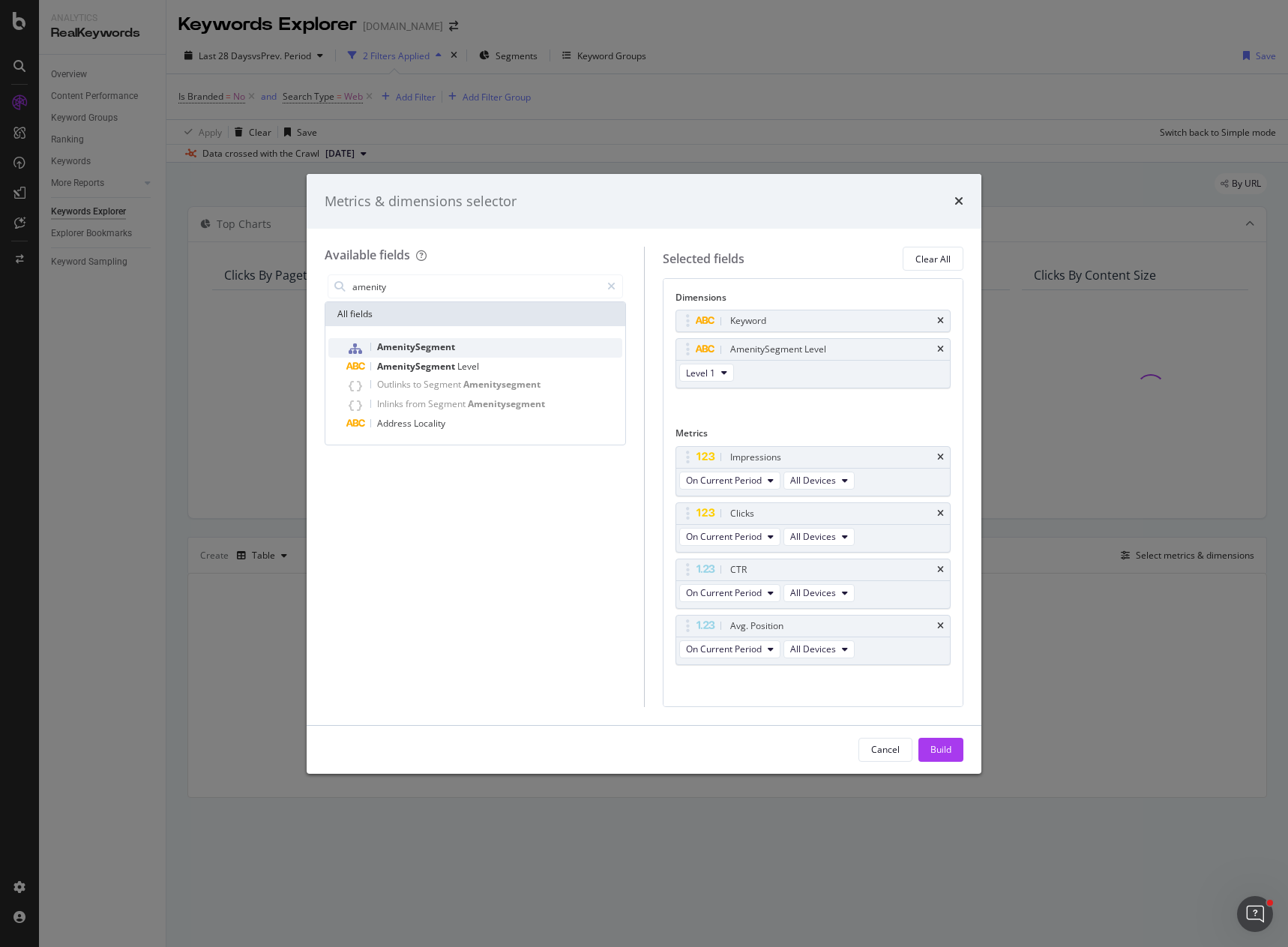
click at [438, 345] on span "AmenitySegment" at bounding box center [416, 346] width 78 height 13
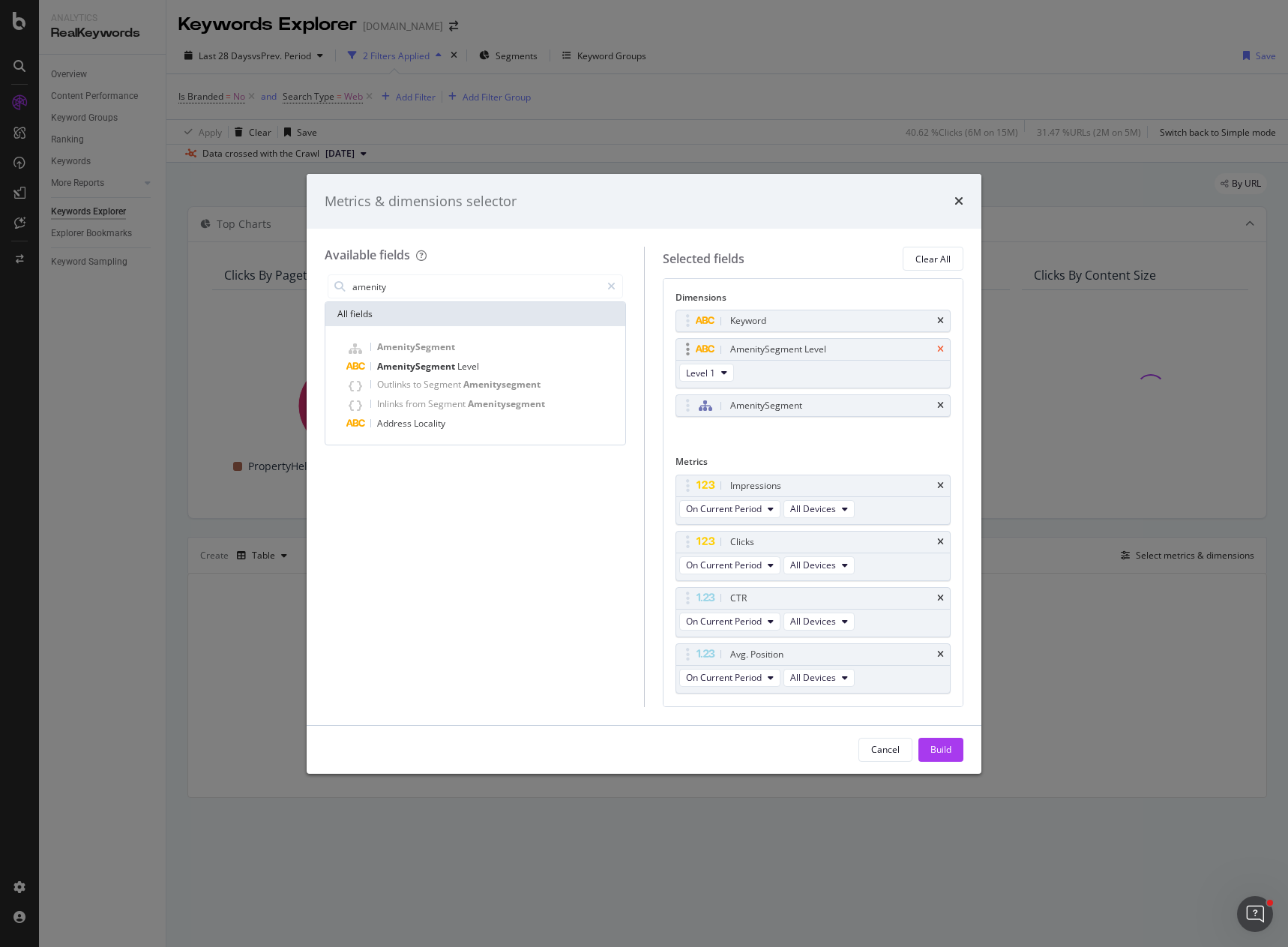
click at [937, 346] on icon "times" at bounding box center [940, 349] width 7 height 9
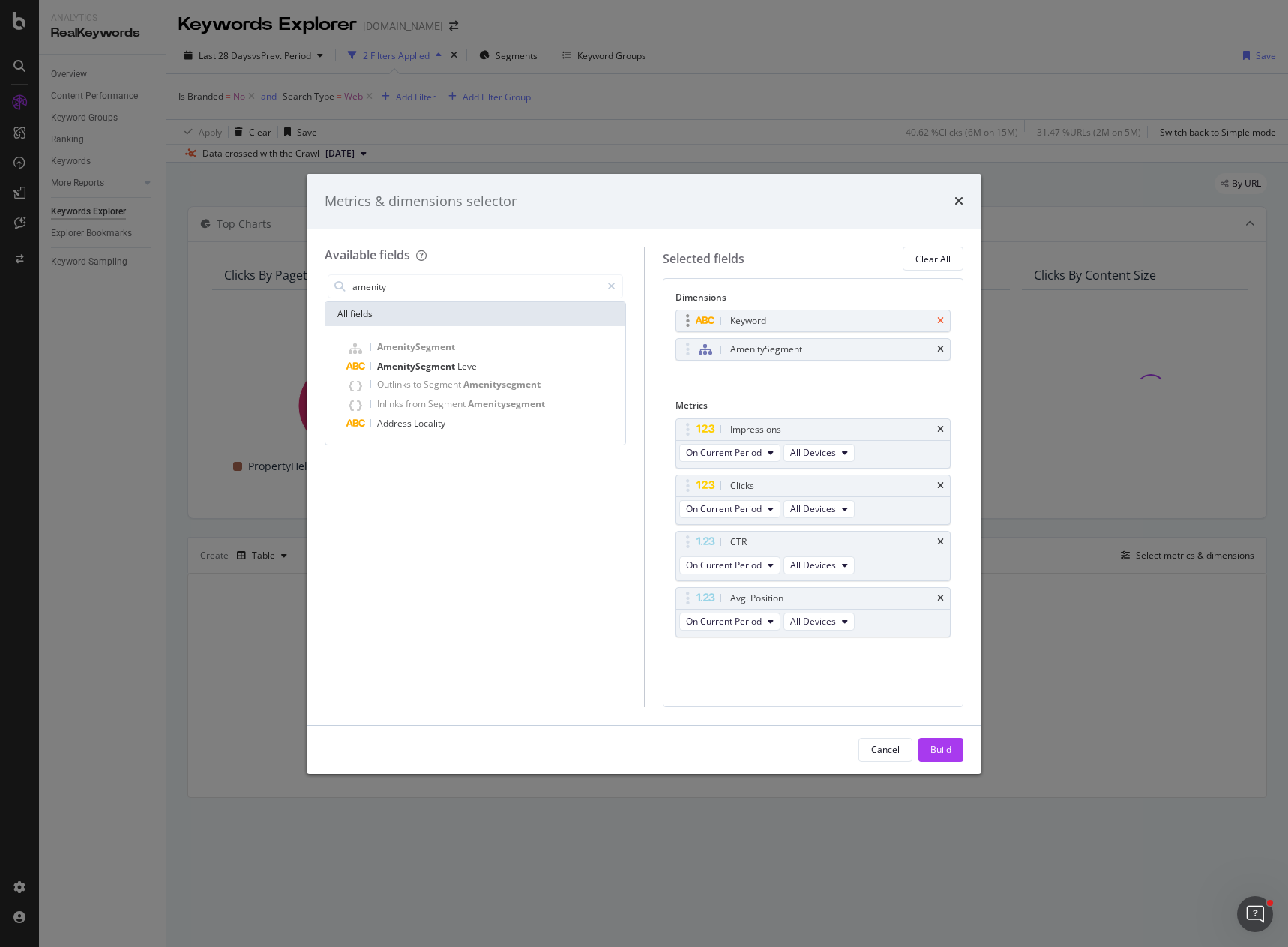
click at [938, 320] on icon "times" at bounding box center [940, 320] width 7 height 9
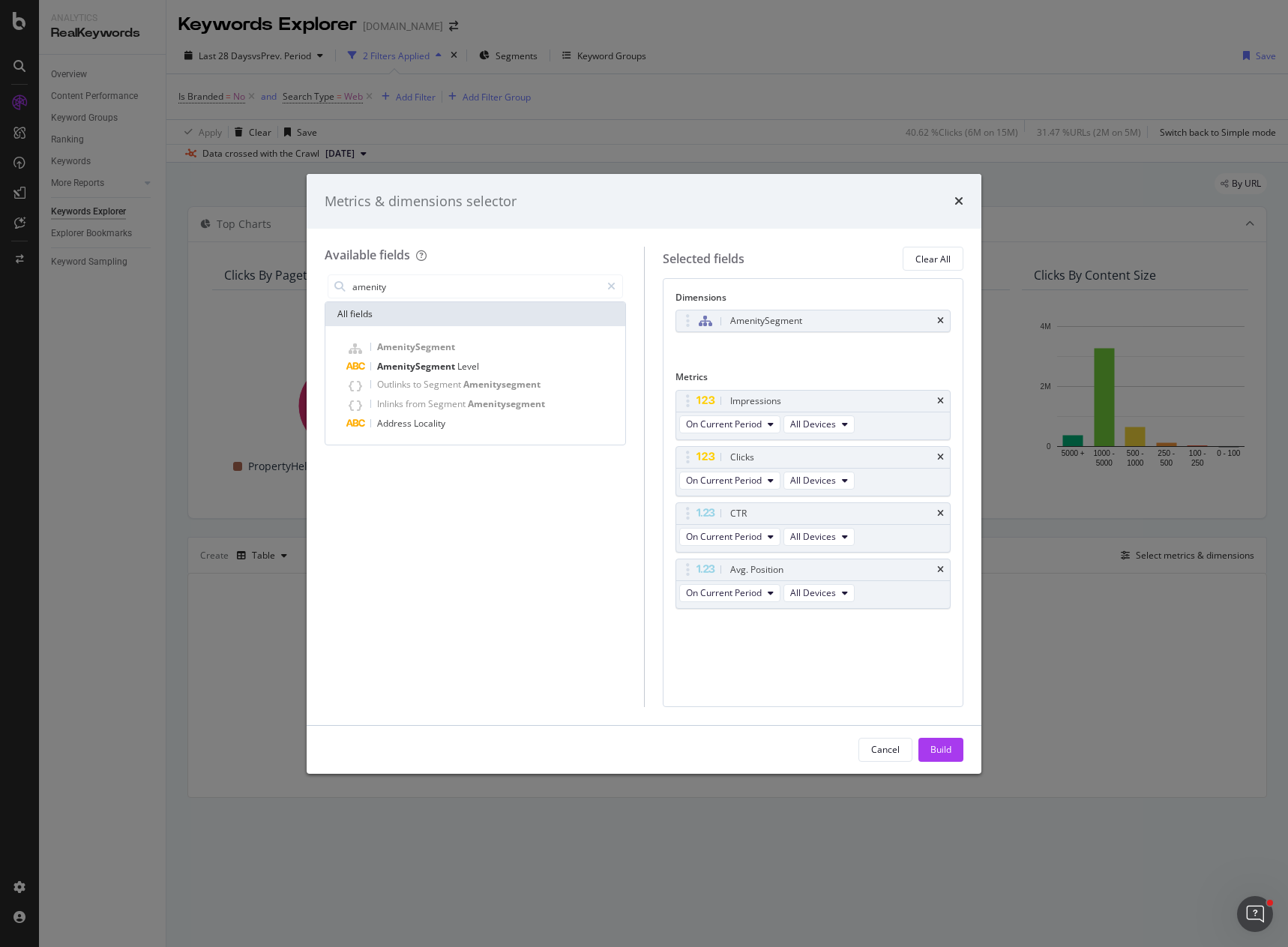
drag, startPoint x: 938, startPoint y: 748, endPoint x: 909, endPoint y: 733, distance: 32.6
click at [939, 748] on div "Build" at bounding box center [940, 749] width 21 height 13
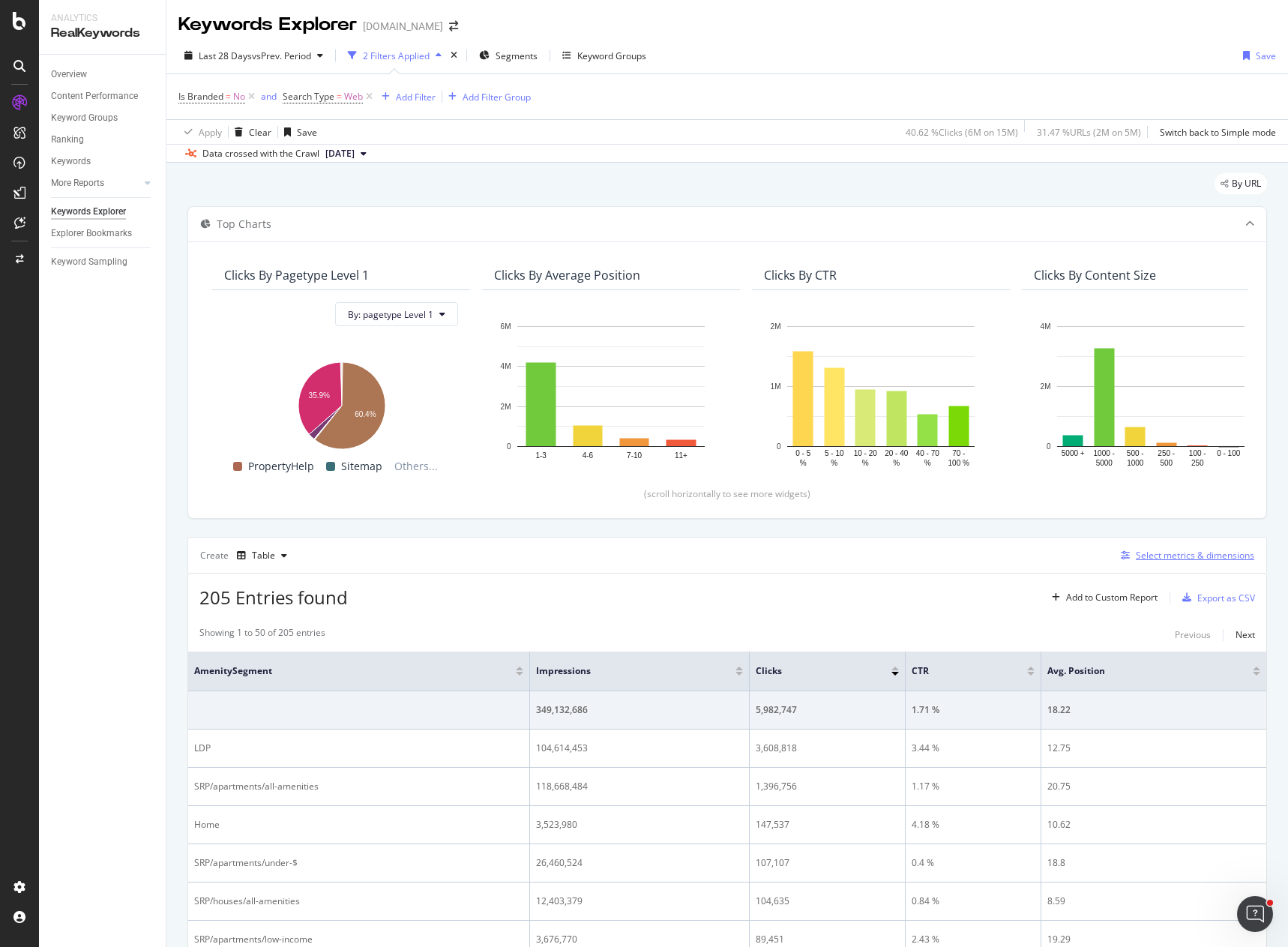
click at [1150, 554] on div "Select metrics & dimensions" at bounding box center [1195, 555] width 118 height 13
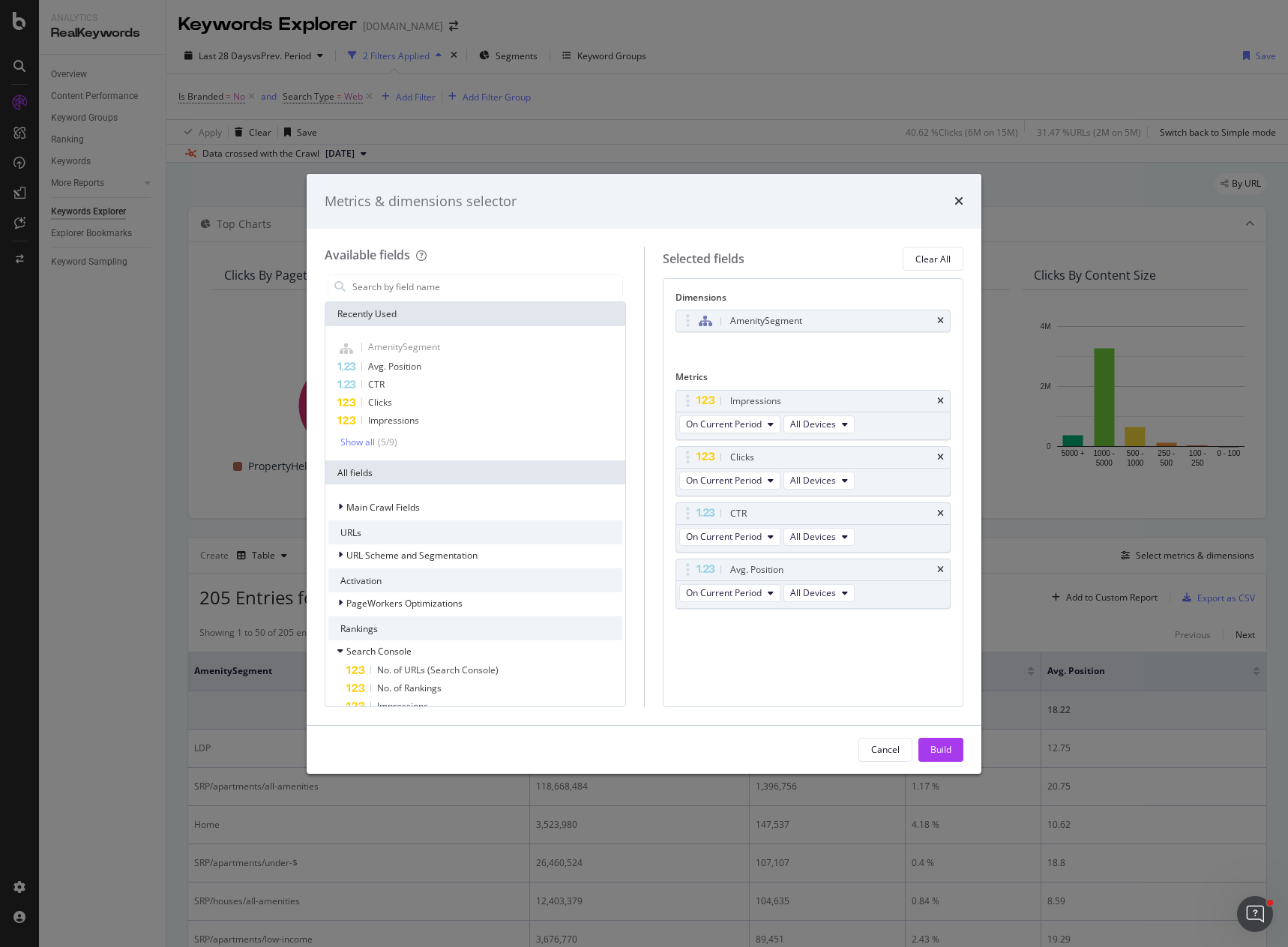
click at [769, 348] on div "AmenitySegment You can use this field as a dimension" at bounding box center [813, 336] width 276 height 55
click at [943, 750] on div "Build" at bounding box center [940, 749] width 21 height 13
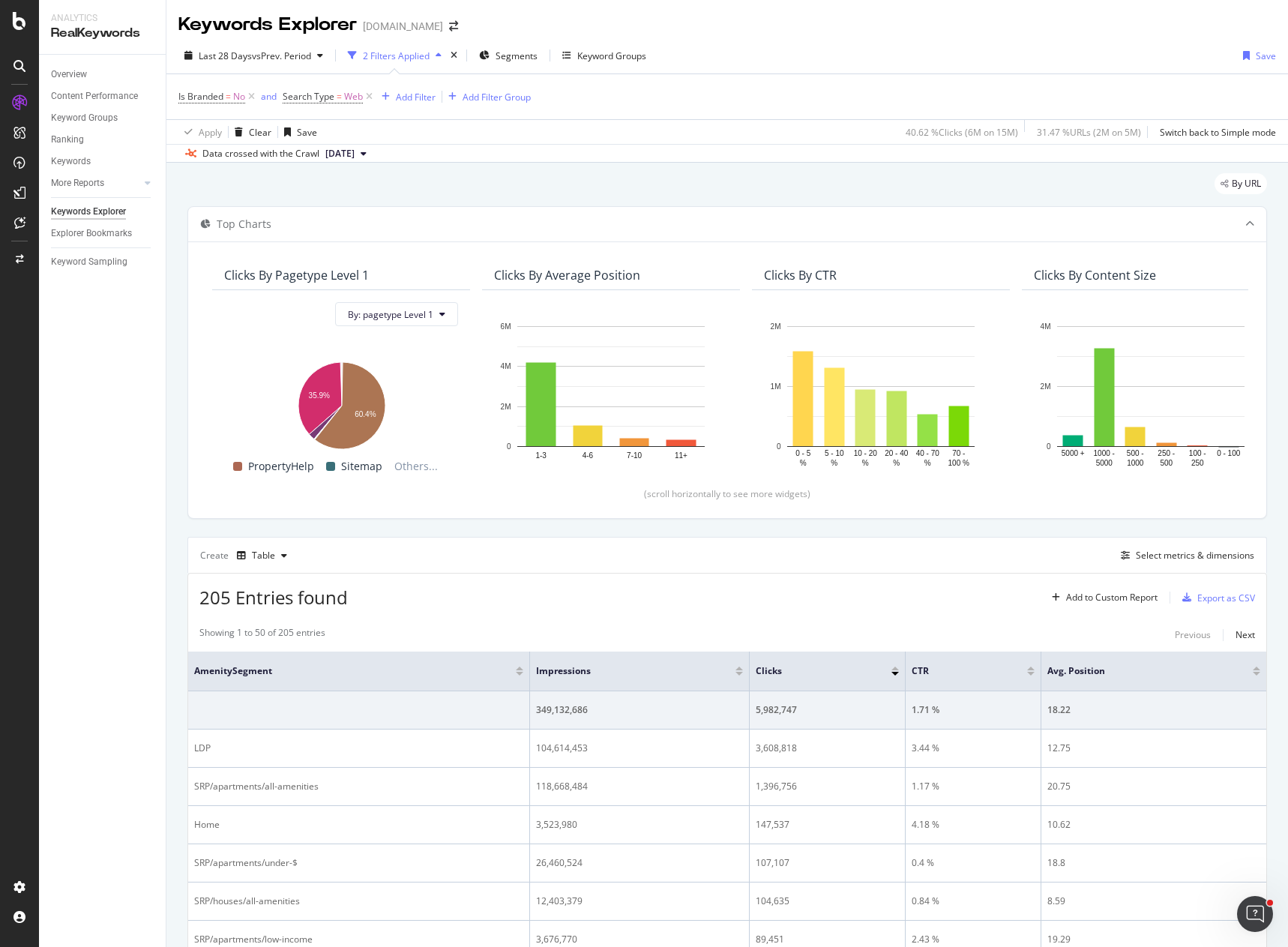
click at [709, 575] on div "205 Entries found Add to Custom Report Export as CSV" at bounding box center [727, 592] width 1078 height 37
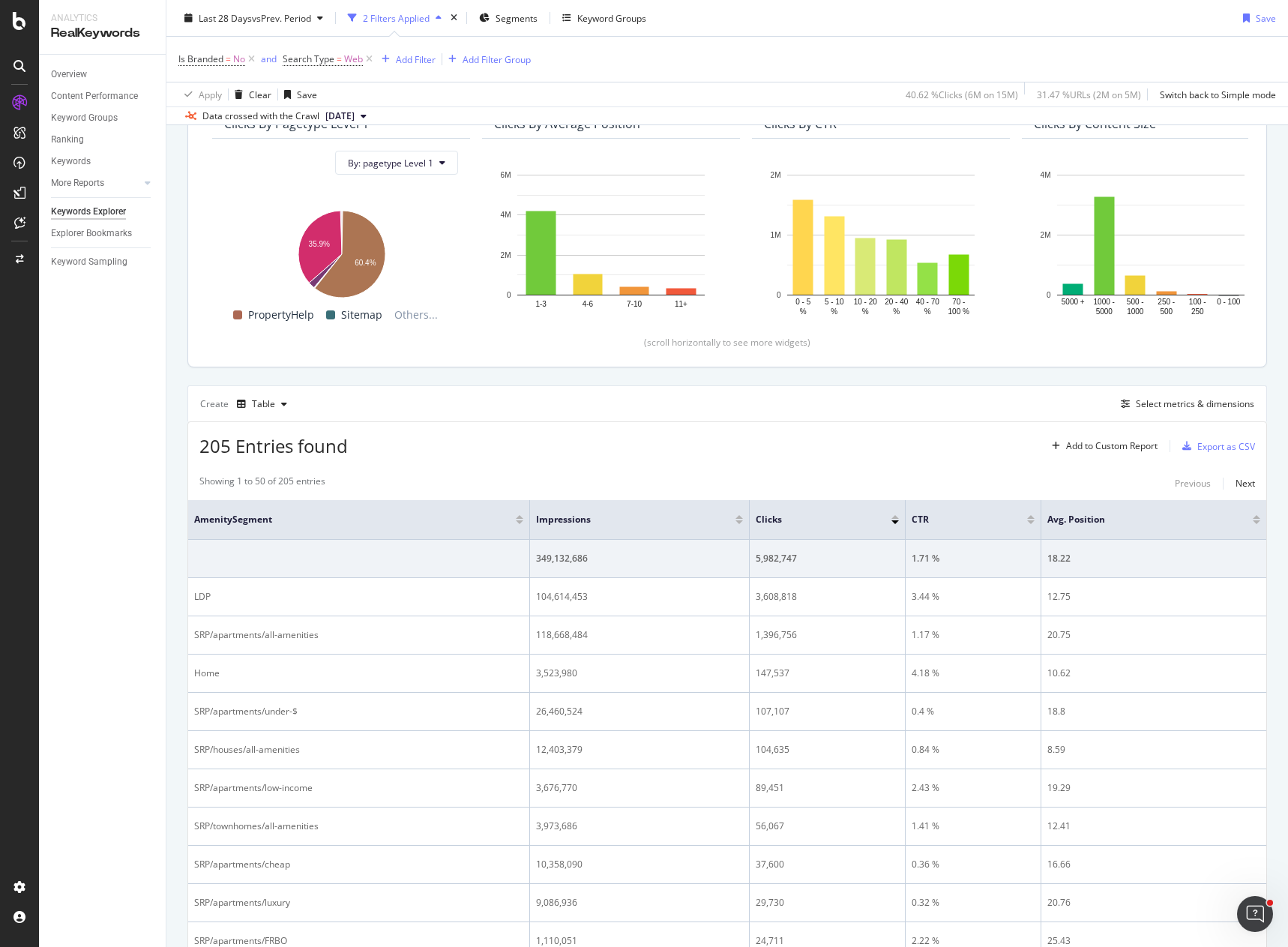
scroll to position [150, 0]
click at [277, 413] on div "Table" at bounding box center [262, 405] width 62 height 23
click at [483, 425] on div "205 Entries found Add to Custom Report Export as CSV" at bounding box center [727, 442] width 1078 height 37
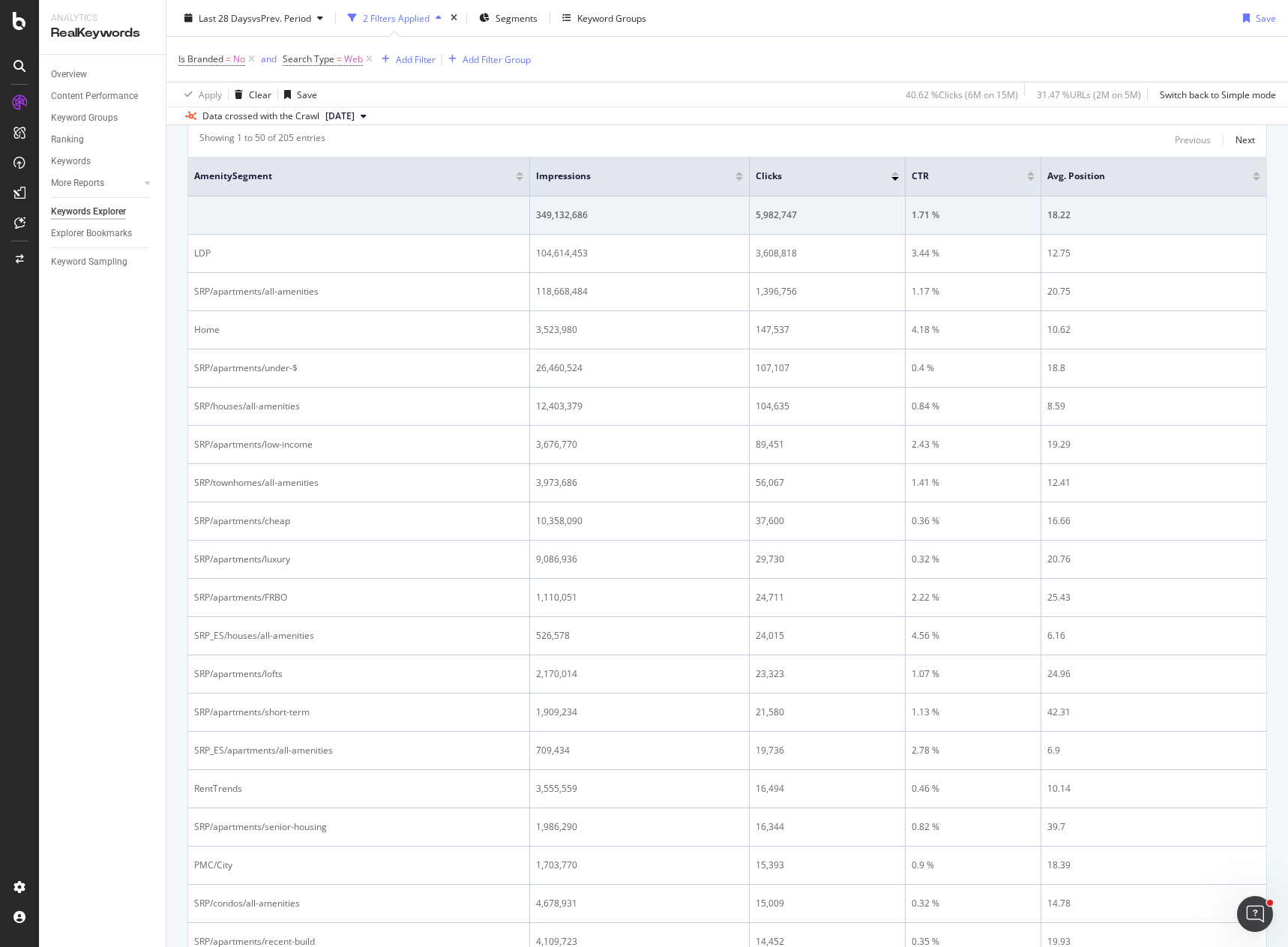
scroll to position [0, 0]
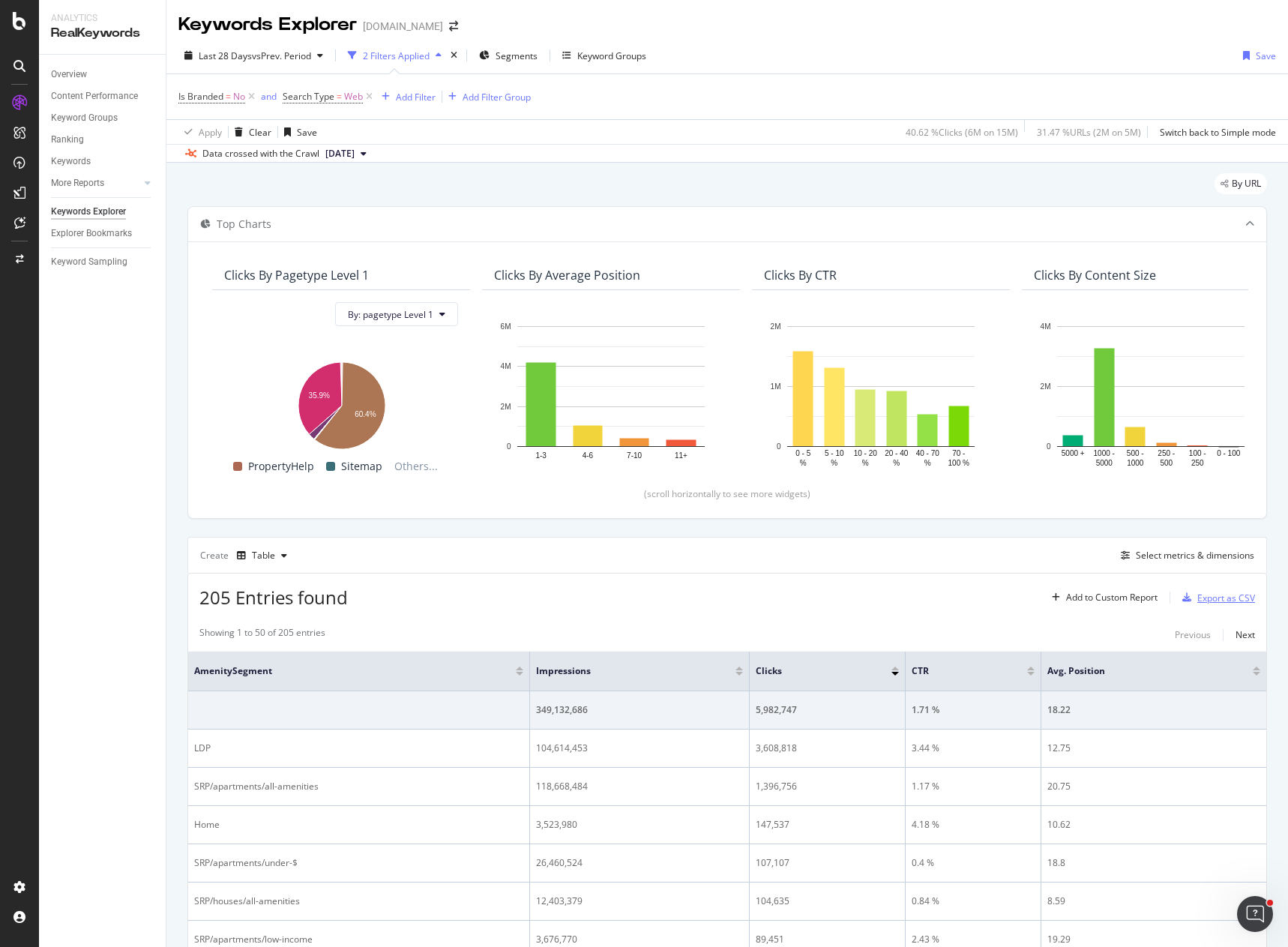
click at [1224, 598] on div "Export as CSV" at bounding box center [1226, 597] width 58 height 13
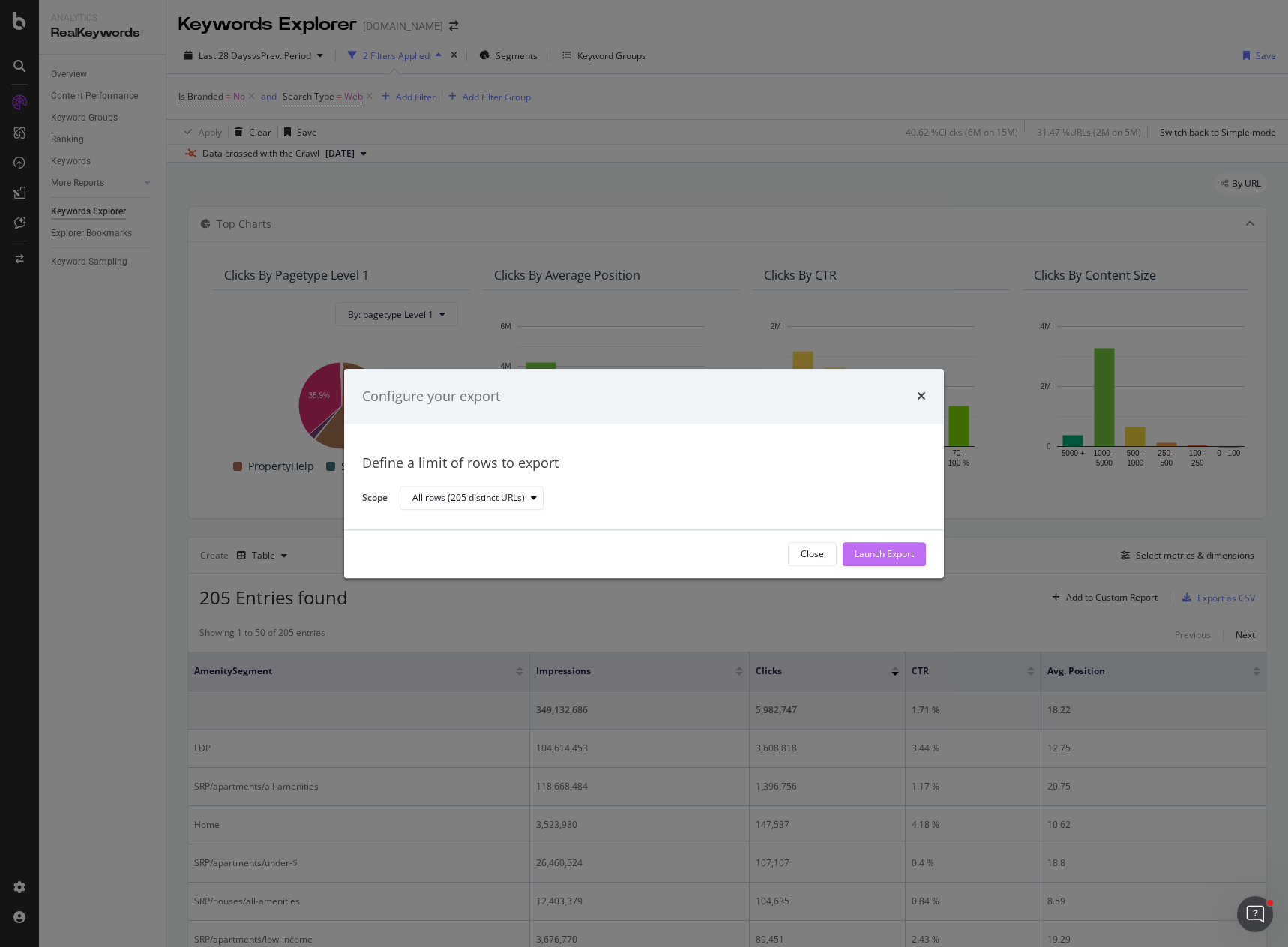
click at [912, 555] on div "Launch Export" at bounding box center [884, 554] width 59 height 13
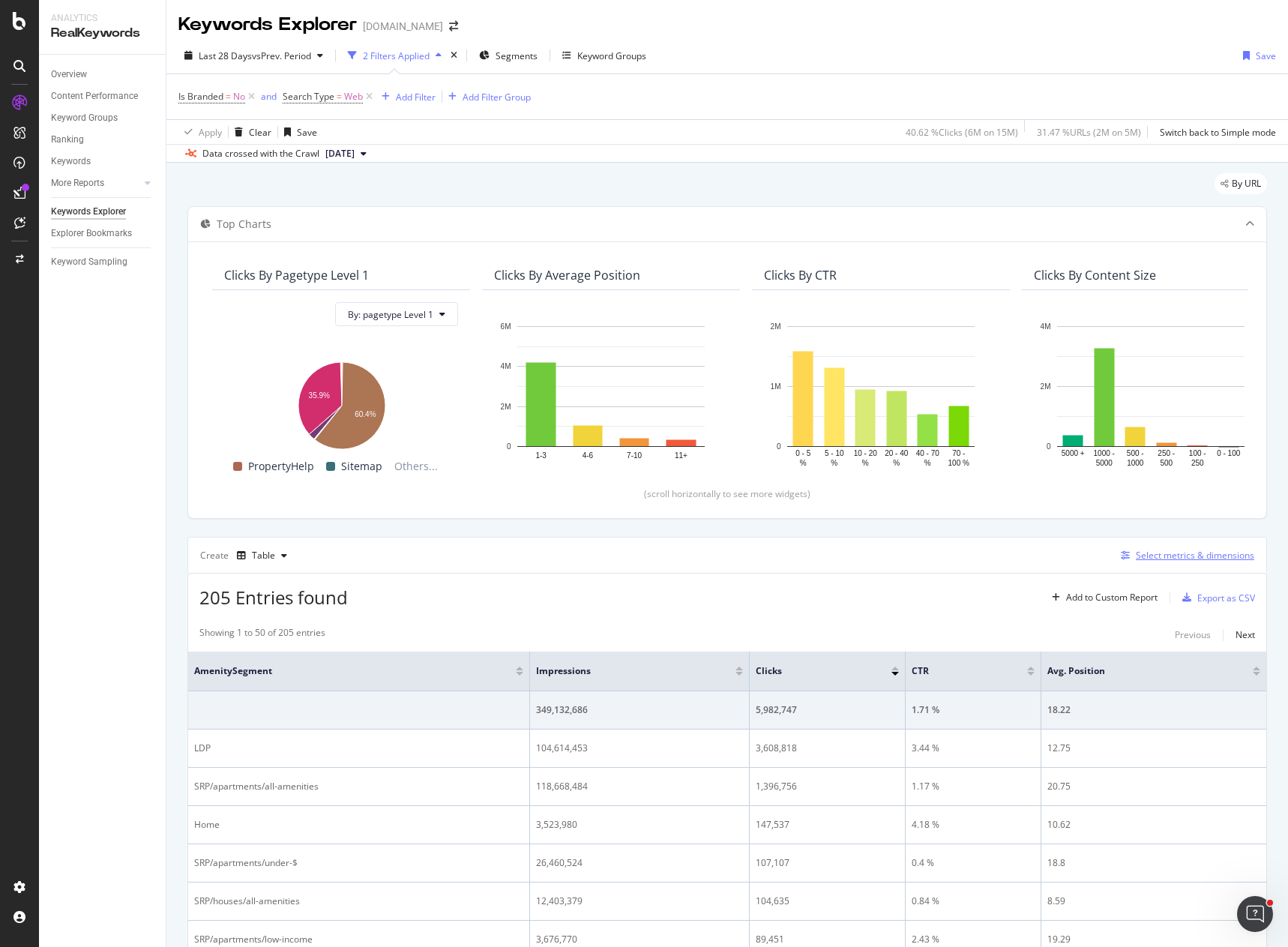
click at [1142, 555] on div "Select metrics & dimensions" at bounding box center [1195, 555] width 118 height 13
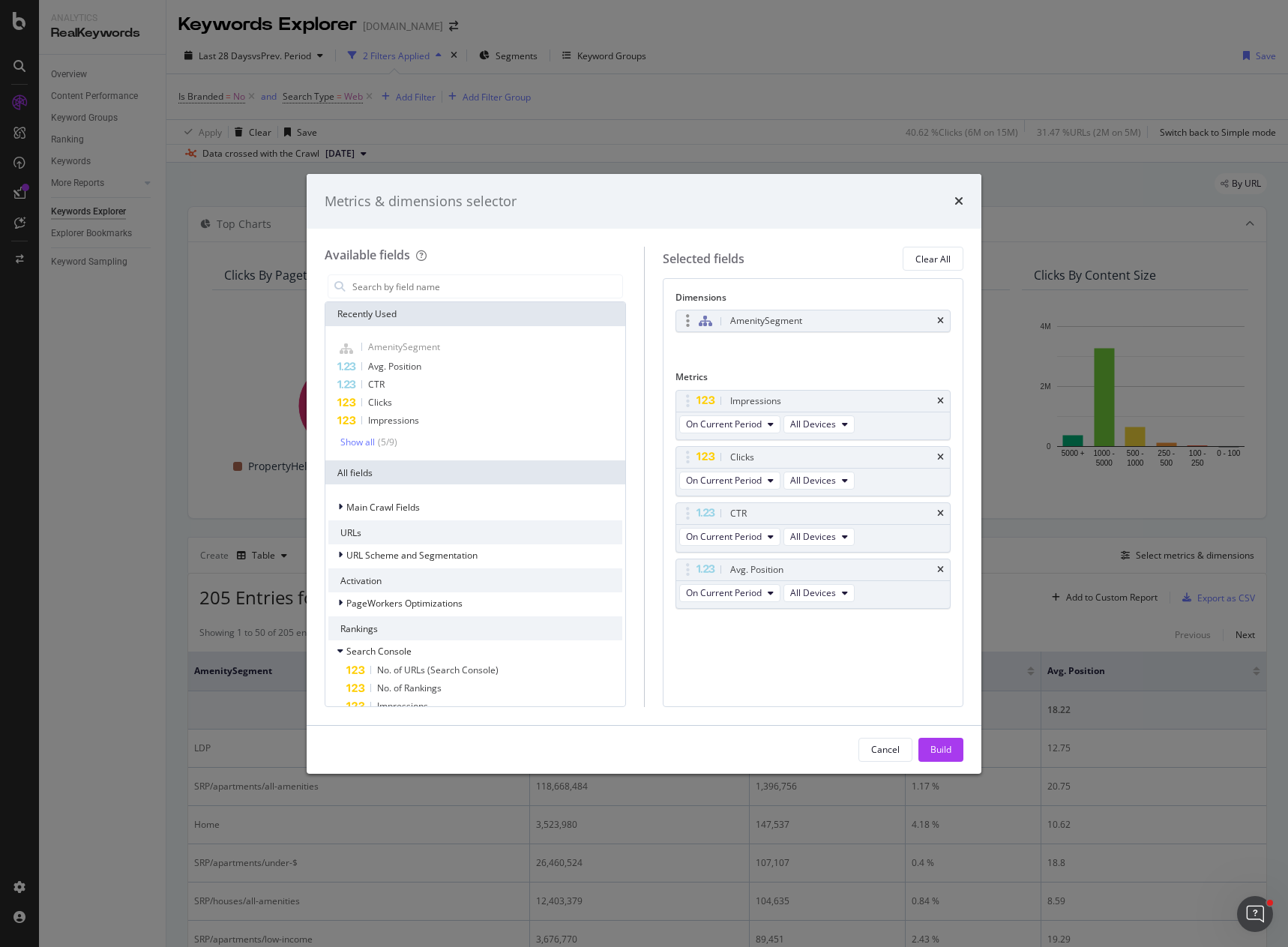
click at [809, 324] on div "AmenitySegment" at bounding box center [830, 321] width 208 height 15
click at [462, 316] on div "Recently Used" at bounding box center [475, 314] width 300 height 24
click at [437, 292] on input "modal" at bounding box center [486, 286] width 271 height 23
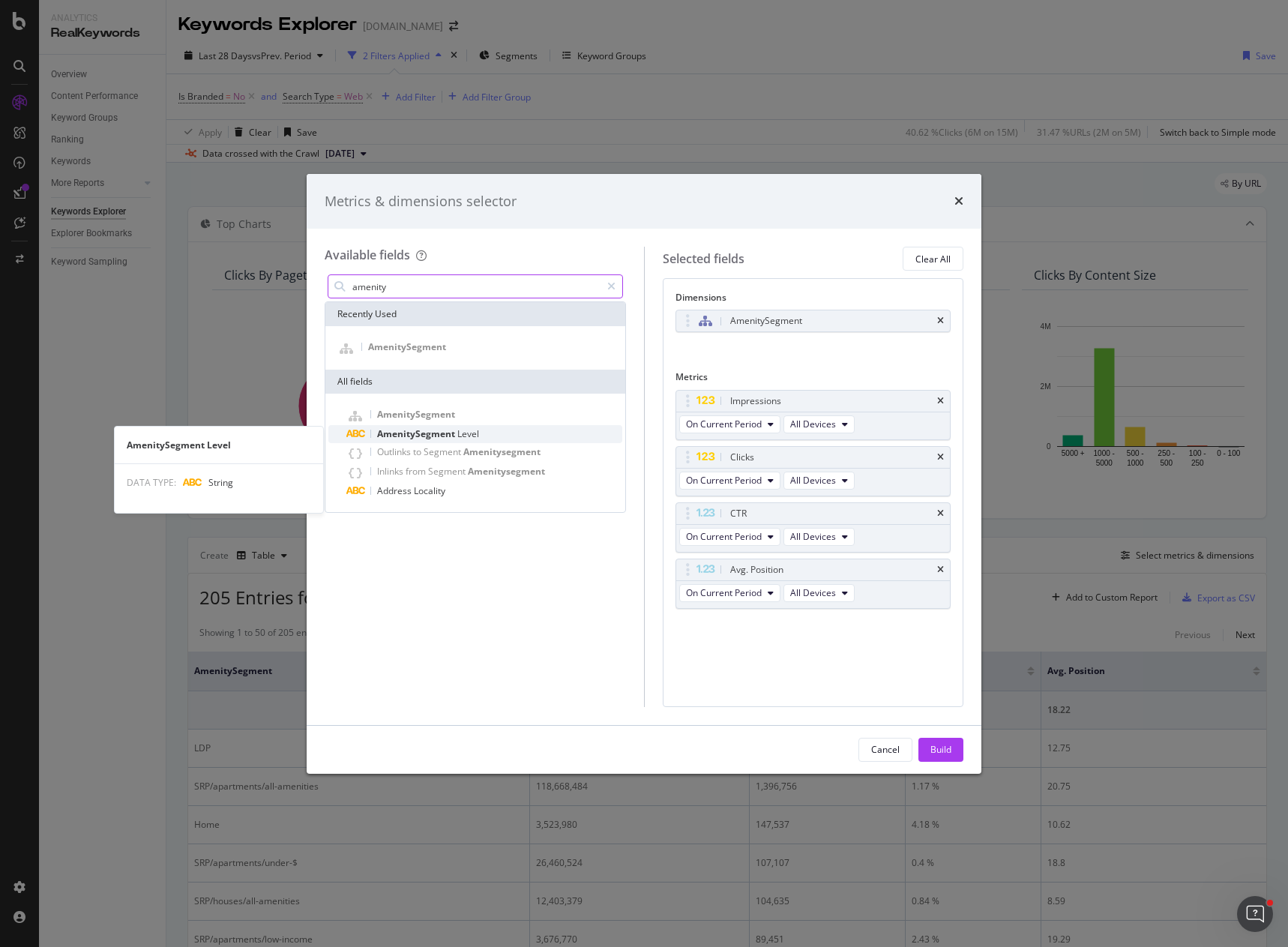
type input "amenity"
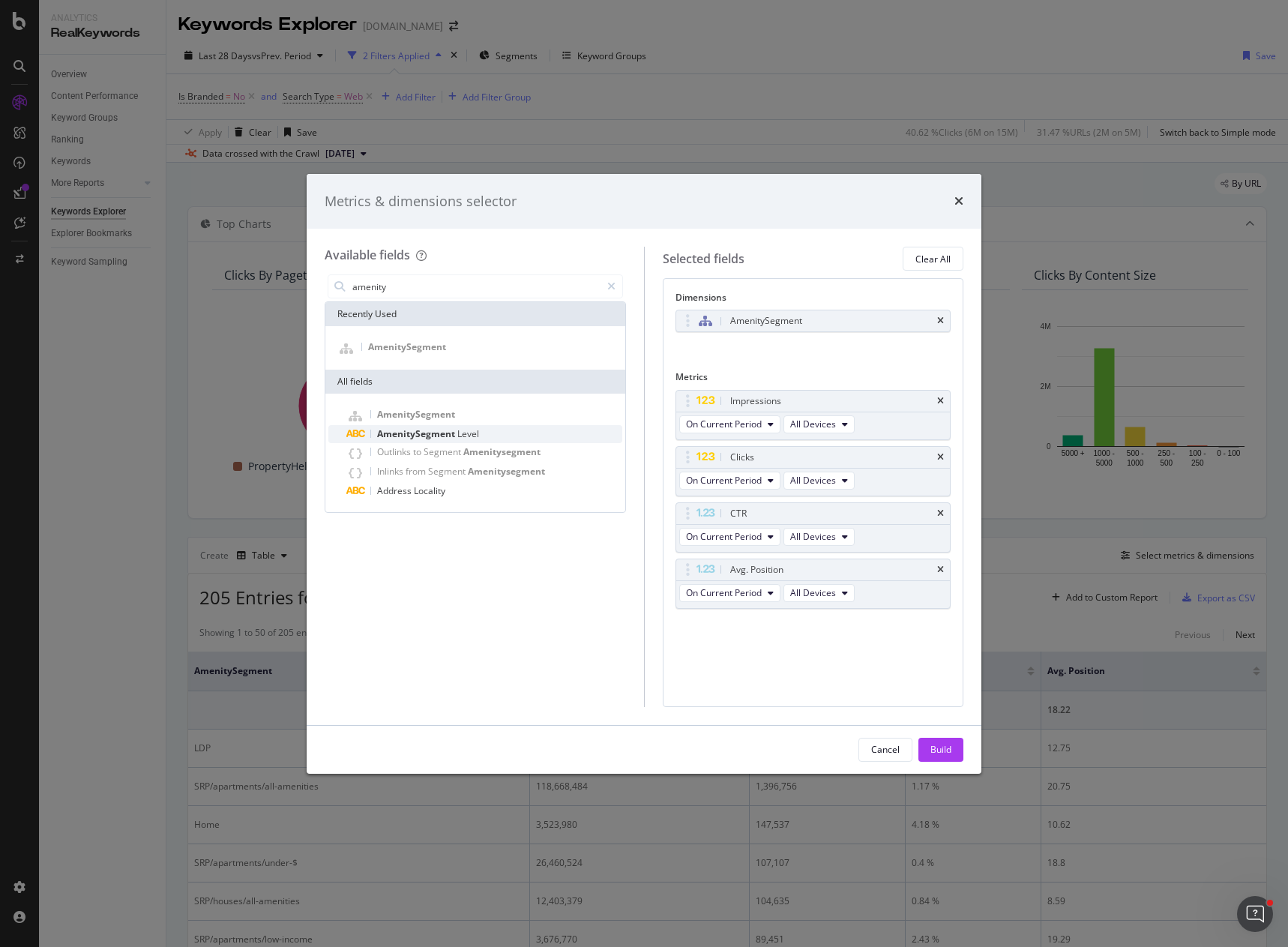
click at [472, 429] on span "Level" at bounding box center [468, 434] width 22 height 13
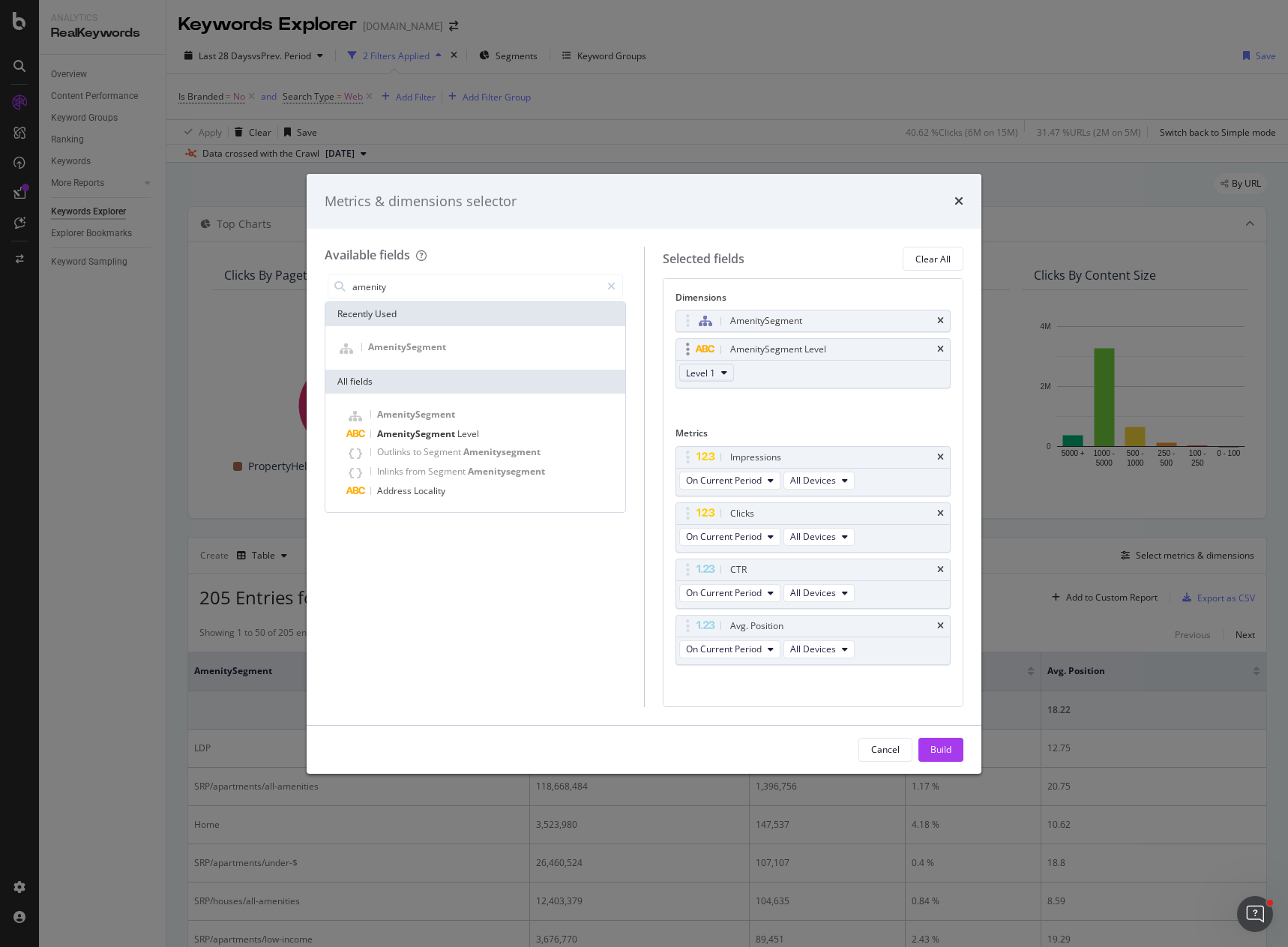
click at [703, 371] on span "Level 1" at bounding box center [700, 372] width 29 height 13
click at [712, 452] on span "Level 3" at bounding box center [707, 455] width 30 height 13
click at [937, 319] on icon "times" at bounding box center [940, 320] width 7 height 9
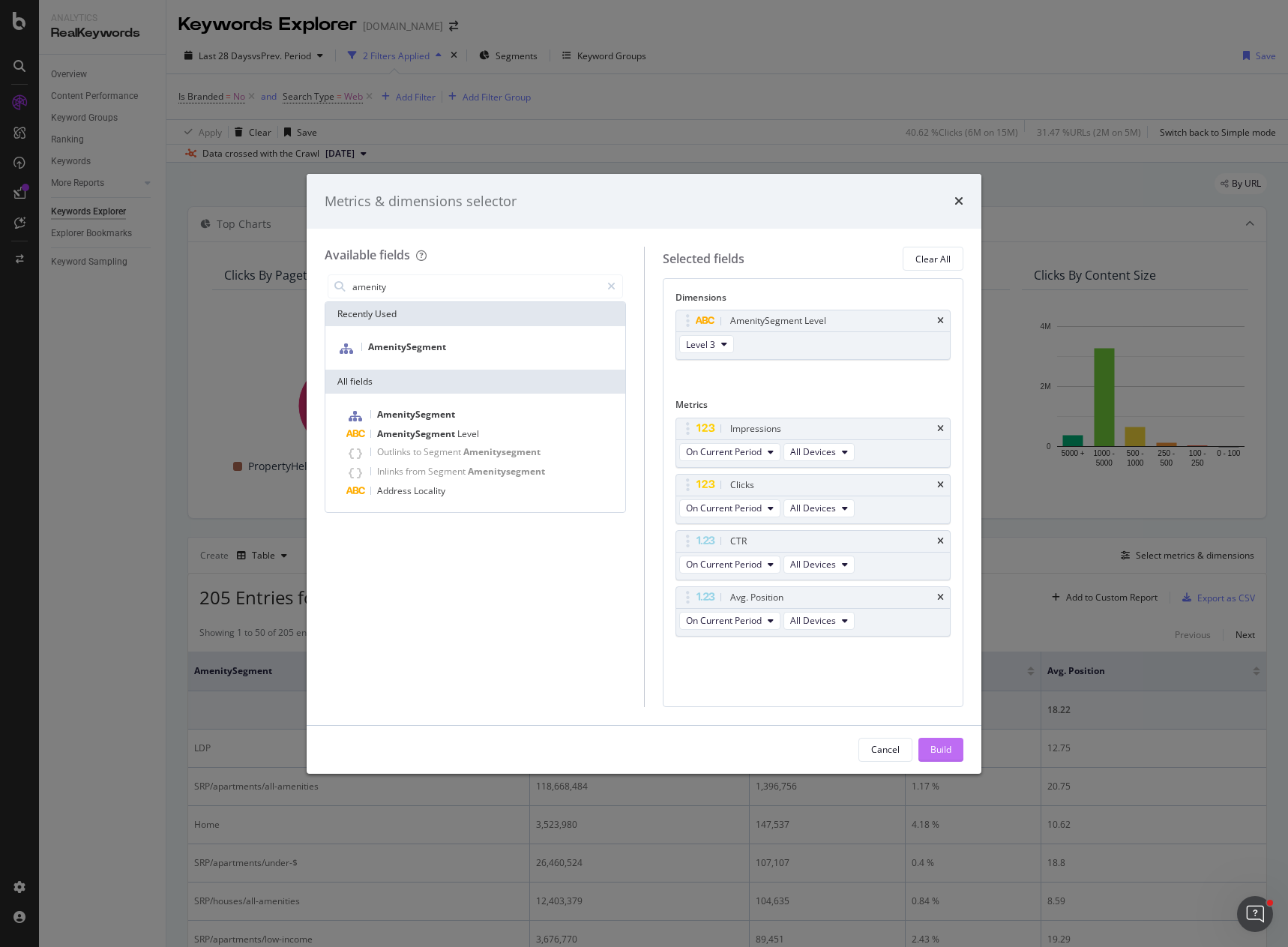
click at [933, 751] on div "Build" at bounding box center [940, 749] width 21 height 13
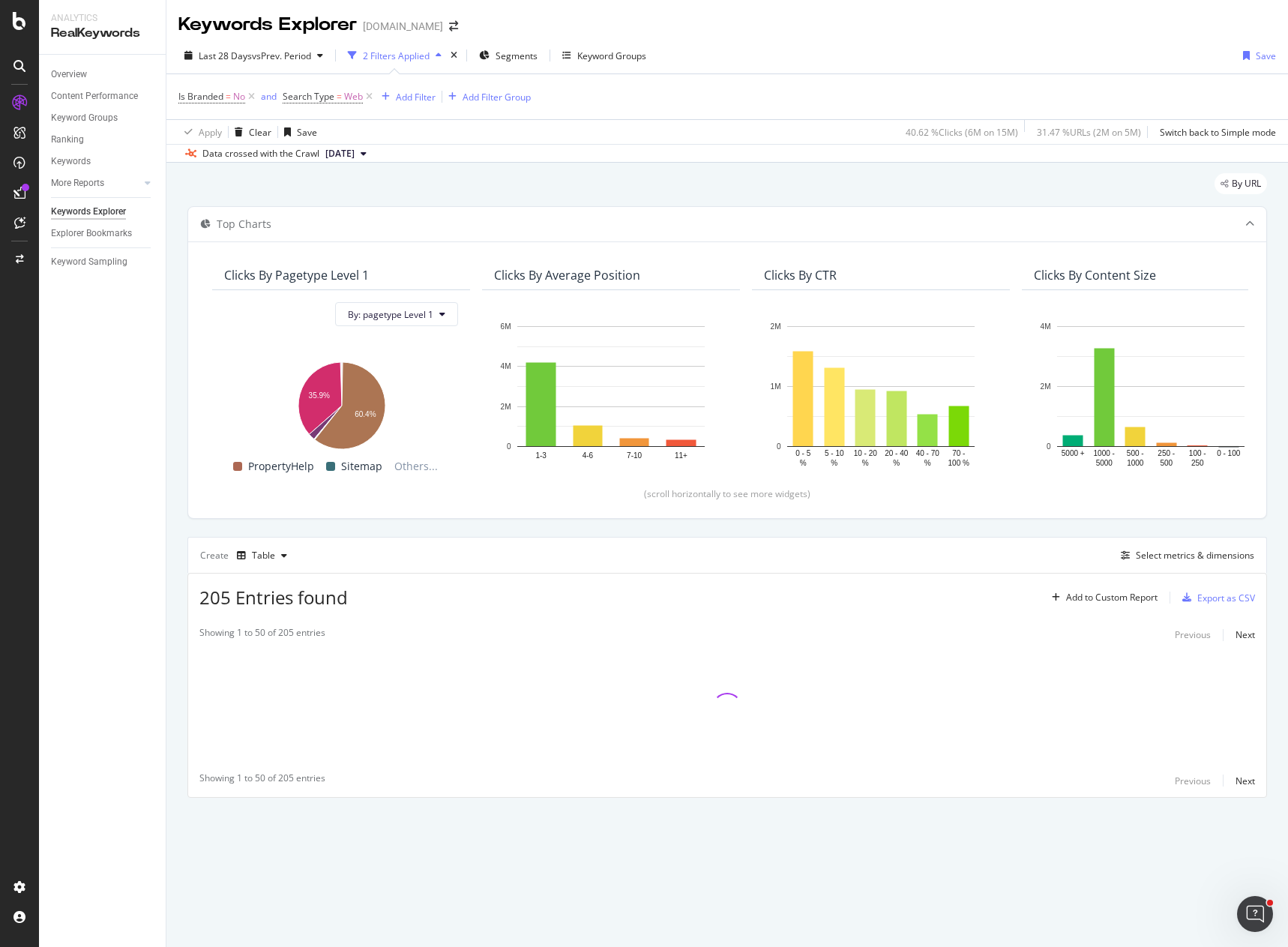
click at [417, 530] on div "Top Charts Clicks By pagetype Level 1 By: pagetype Level 1 Hold CTRL while clic…" at bounding box center [727, 502] width 1080 height 592
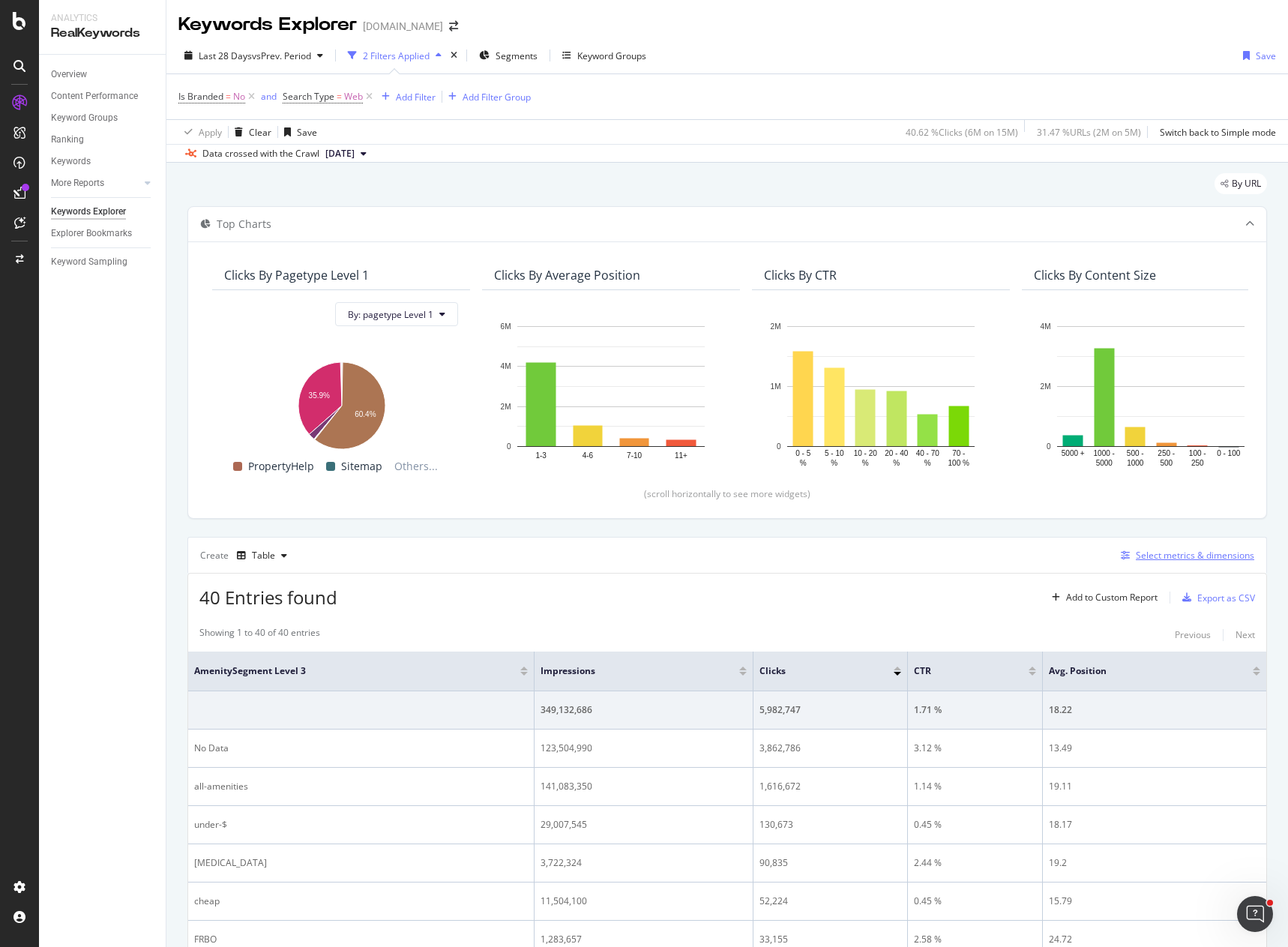
click at [1188, 555] on div "Select metrics & dimensions" at bounding box center [1195, 555] width 118 height 13
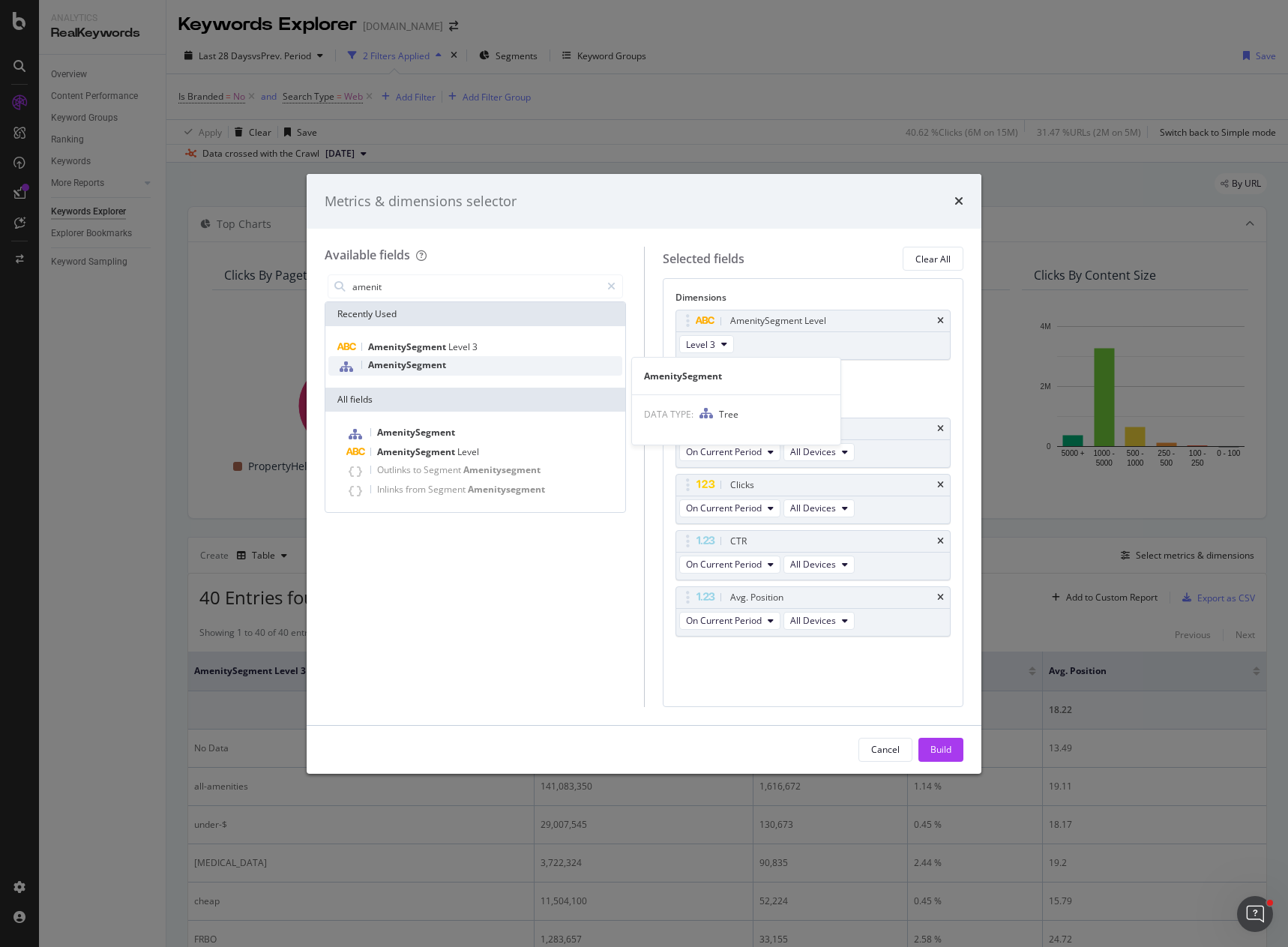
type input "amenit"
click at [401, 369] on span "AmenitySegment" at bounding box center [407, 364] width 78 height 13
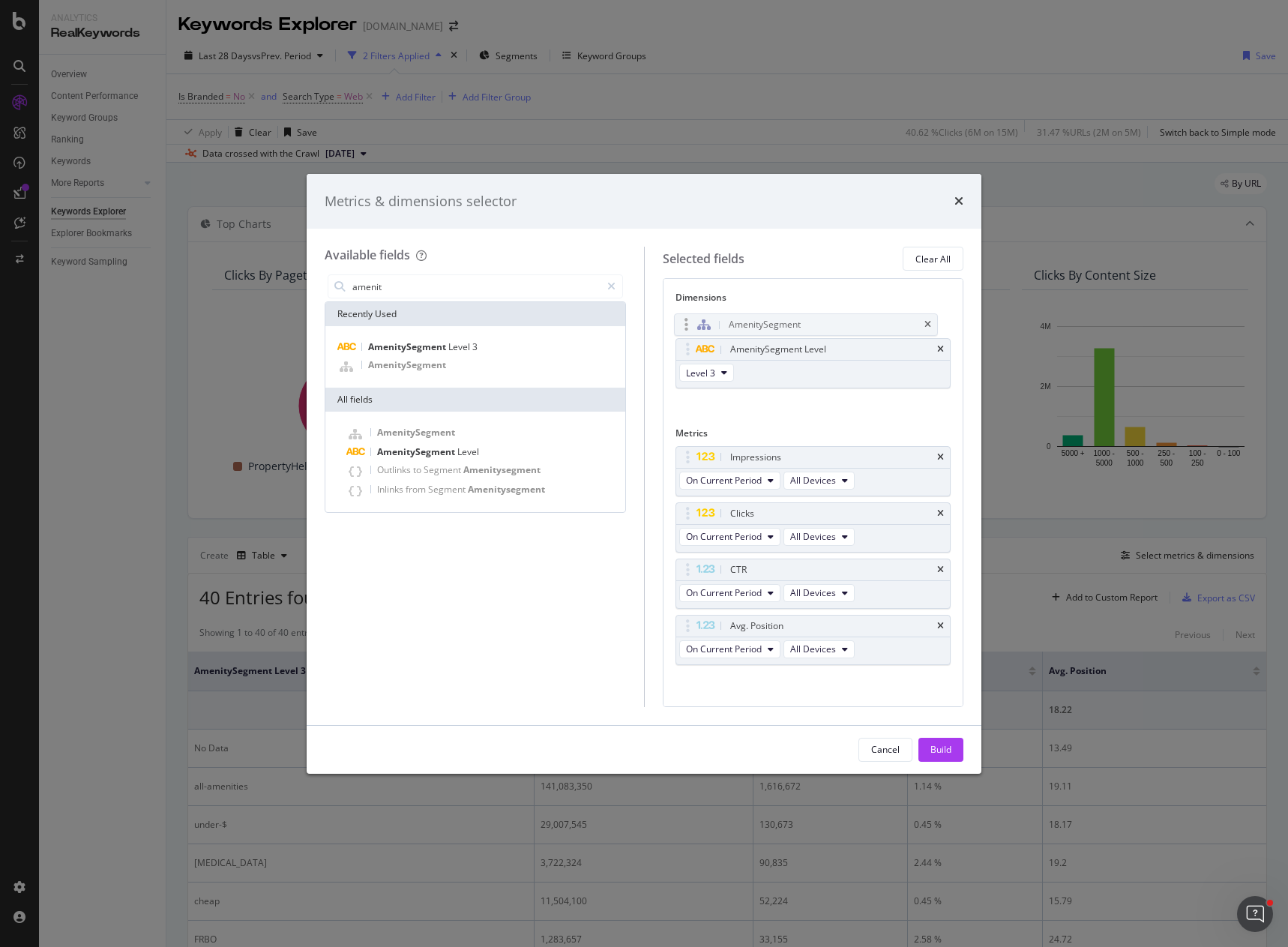
drag, startPoint x: 686, startPoint y: 376, endPoint x: 685, endPoint y: 321, distance: 55.0
click at [685, 321] on body "Analytics RealKeywords Overview Content Performance Keyword Groups Ranking Keyw…" at bounding box center [644, 473] width 1288 height 947
click at [928, 743] on button "Build" at bounding box center [941, 750] width 45 height 24
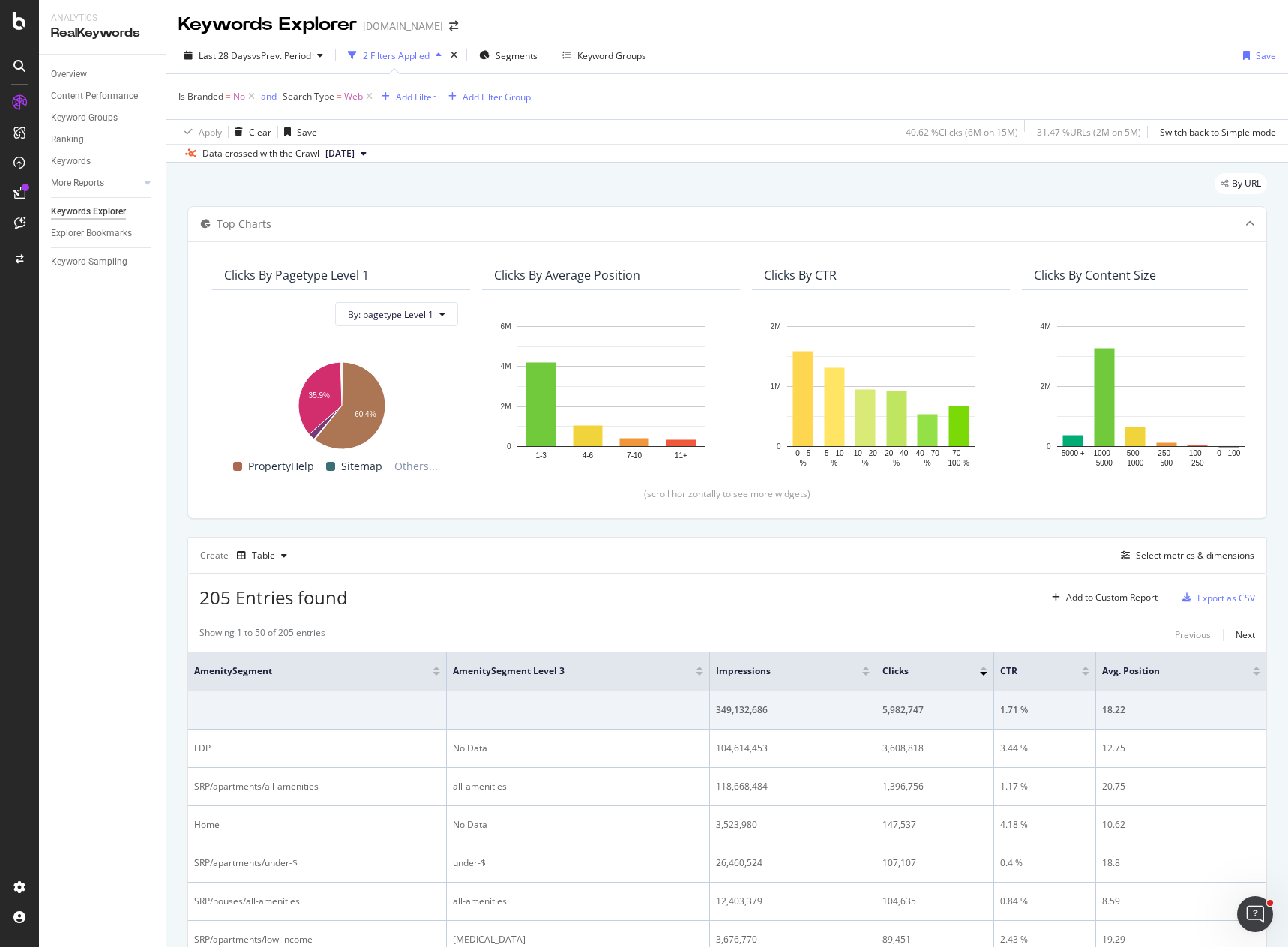
click at [793, 594] on div "205 Entries found Add to Custom Report Export as CSV" at bounding box center [727, 592] width 1078 height 37
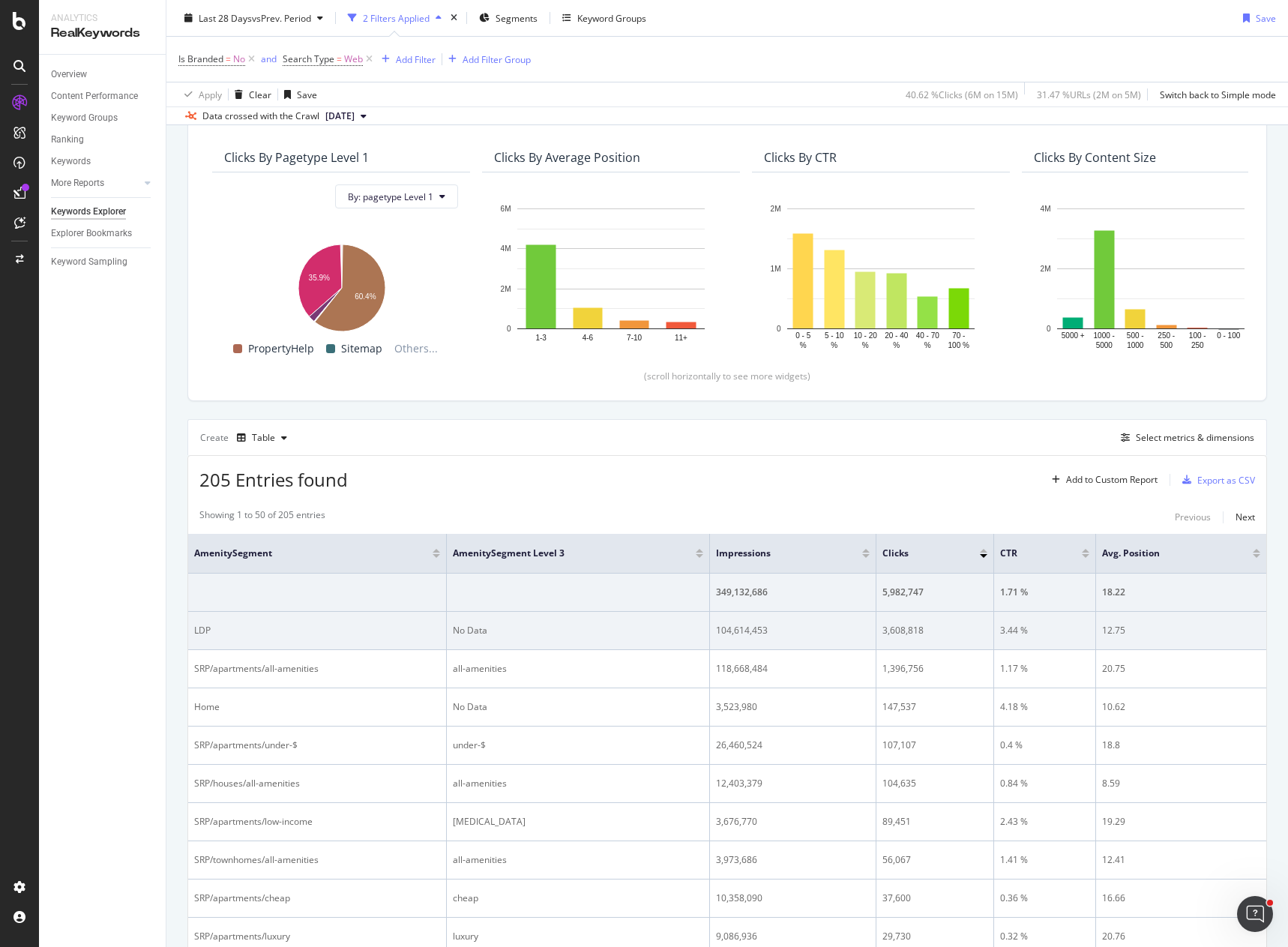
scroll to position [375, 0]
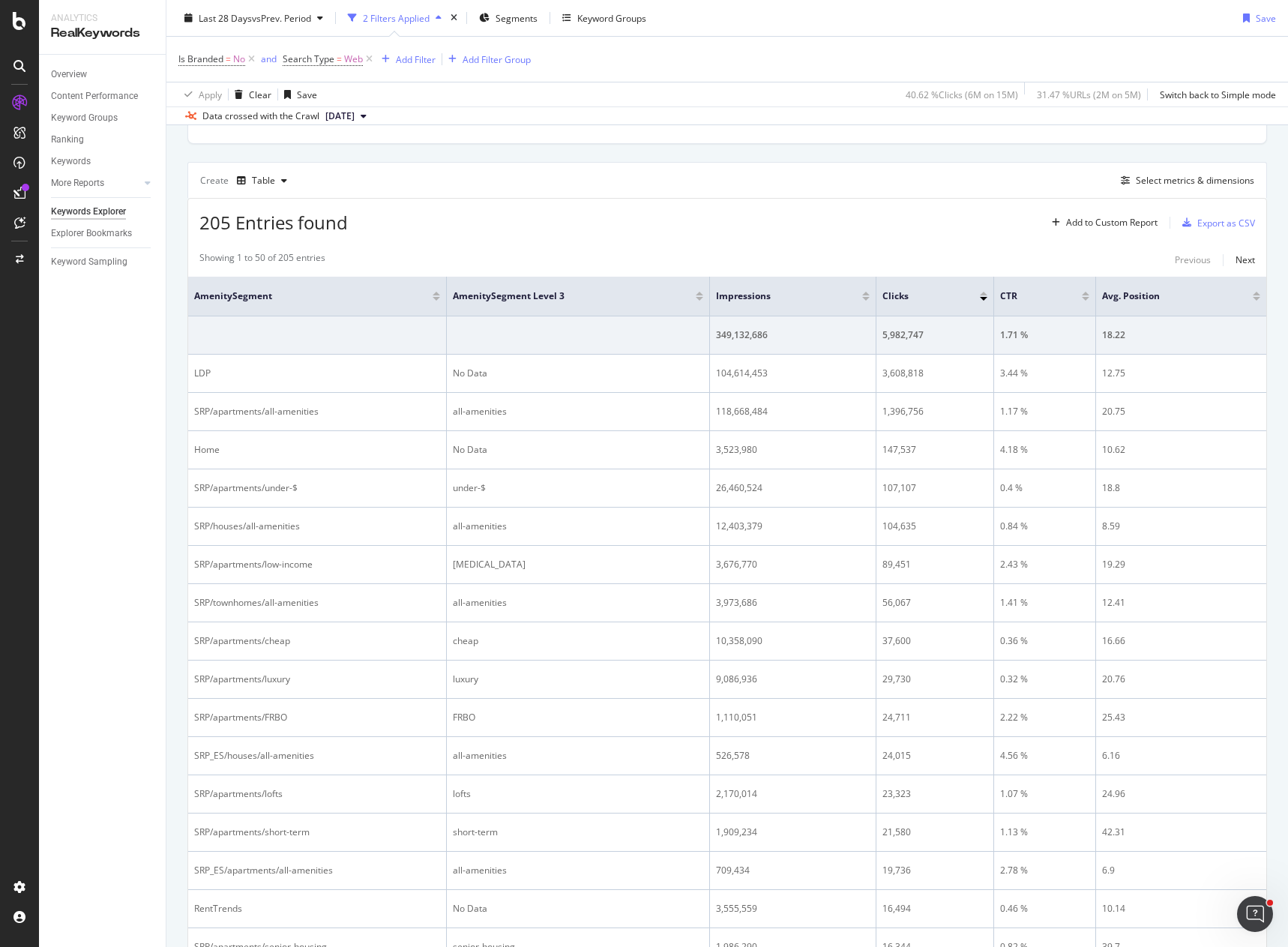
drag, startPoint x: 626, startPoint y: 188, endPoint x: 636, endPoint y: 198, distance: 14.1
click at [625, 197] on div "Create Table Select metrics & dimensions" at bounding box center [727, 180] width 1080 height 36
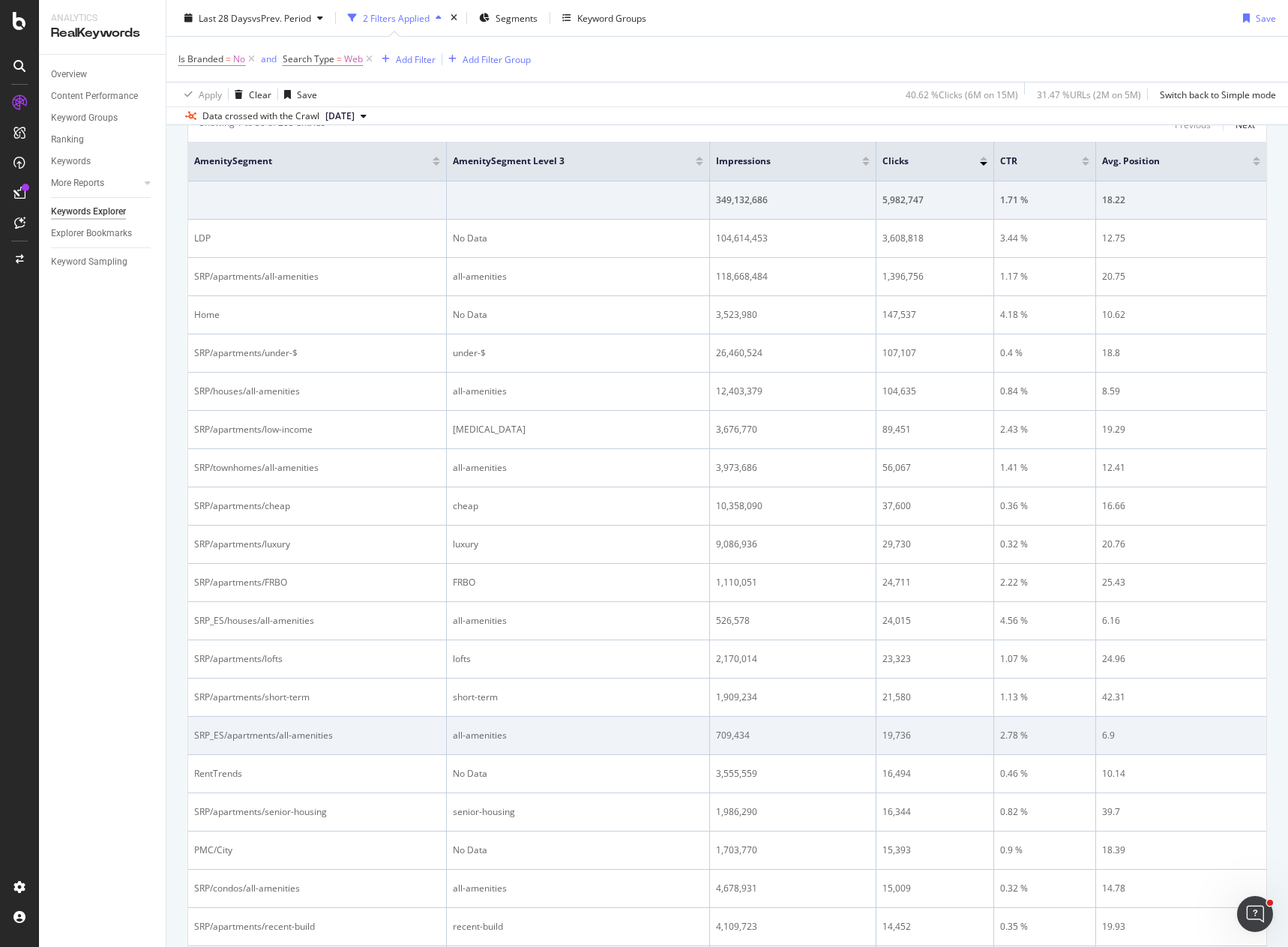
scroll to position [750, 0]
